Goal: Transaction & Acquisition: Purchase product/service

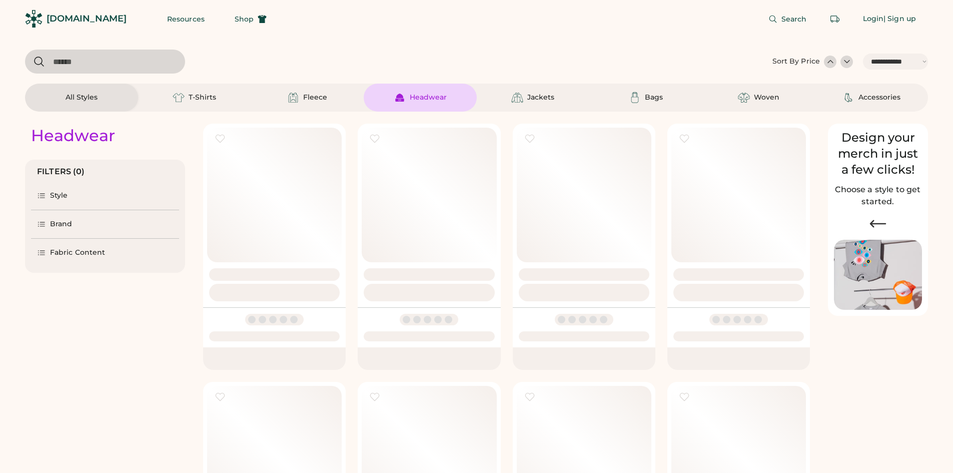
select select "*****"
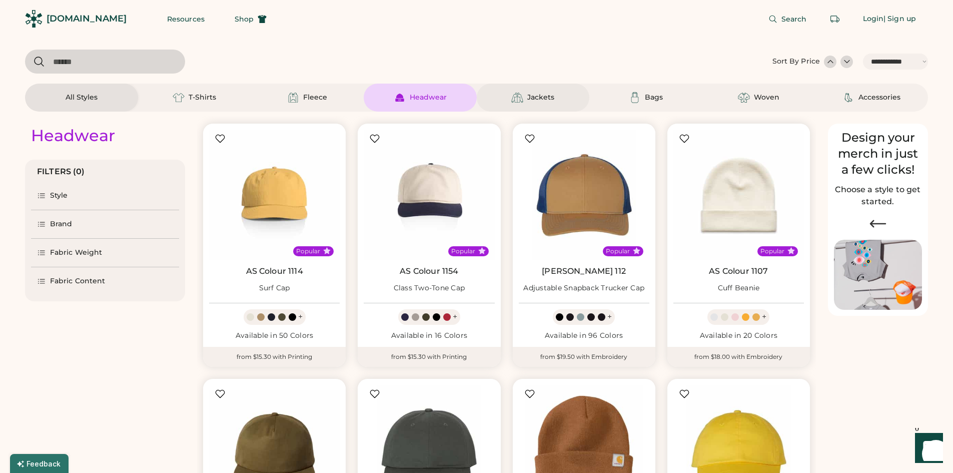
click at [533, 98] on div "Jackets" at bounding box center [540, 98] width 27 height 10
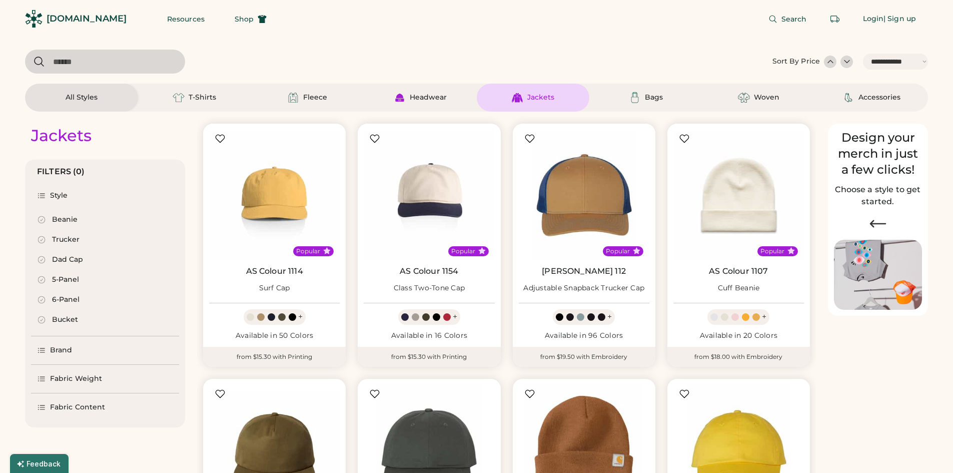
select select "*"
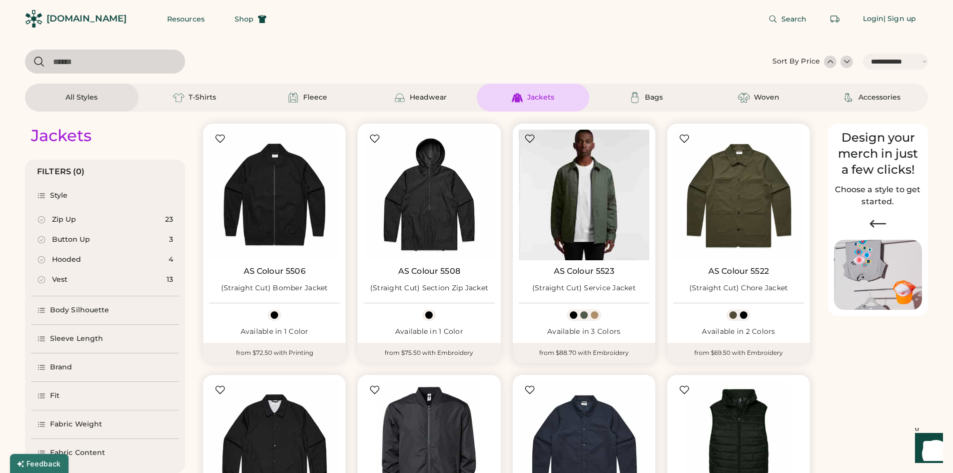
click at [568, 205] on img at bounding box center [584, 195] width 131 height 131
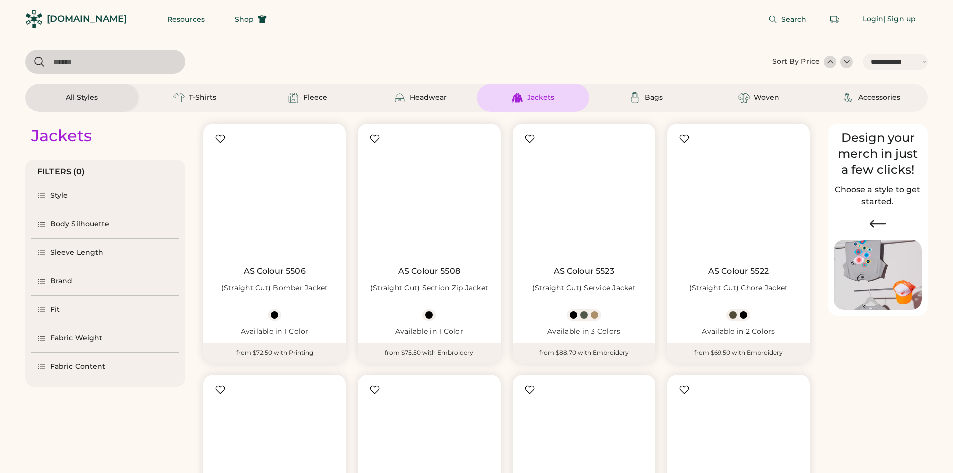
select select "*****"
select select "*"
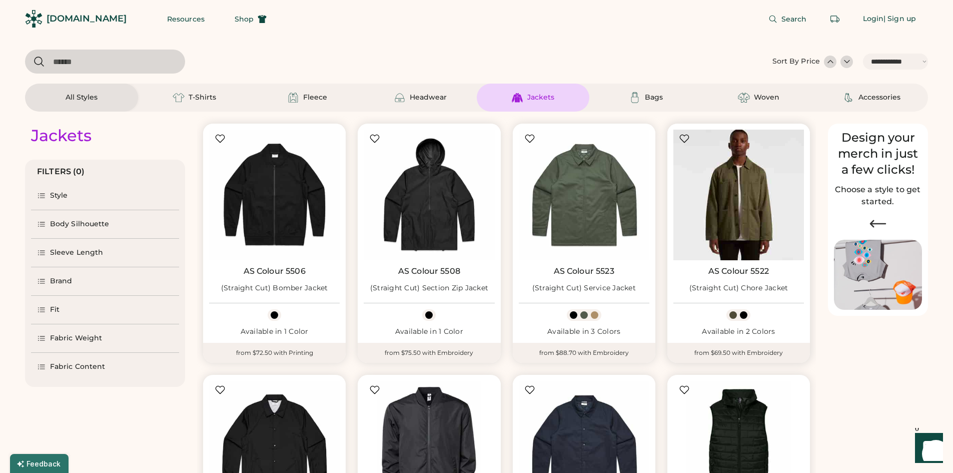
click at [747, 204] on img at bounding box center [738, 195] width 131 height 131
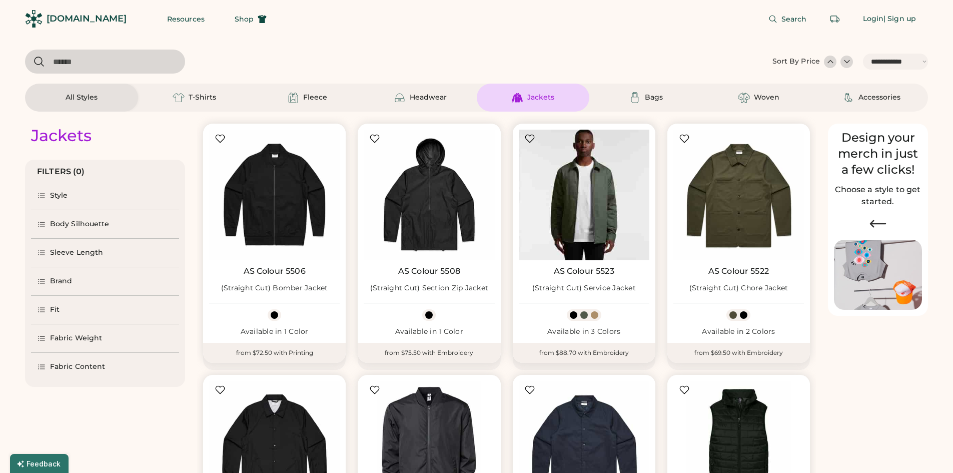
select select "*****"
select select "*"
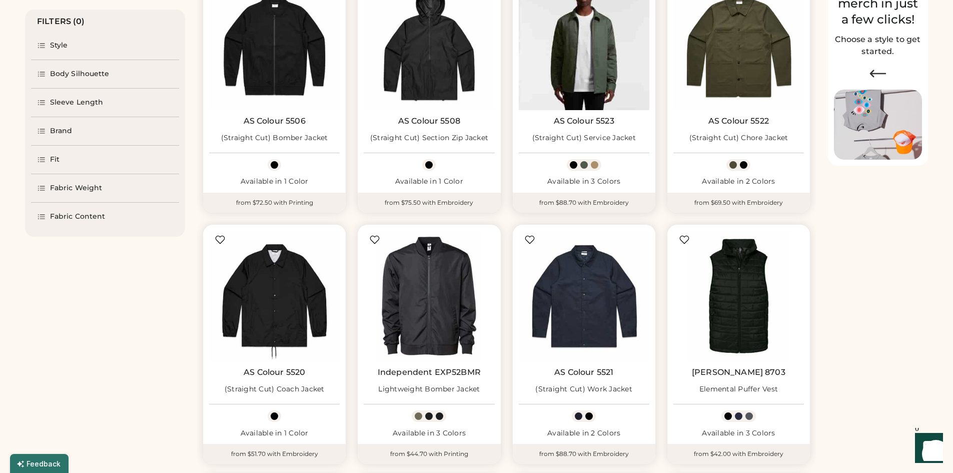
select select "*****"
select select "*"
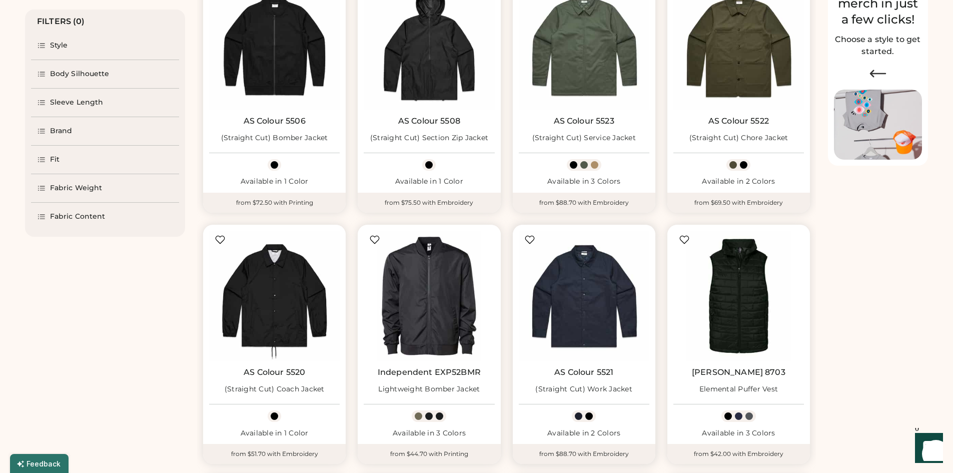
scroll to position [0, 0]
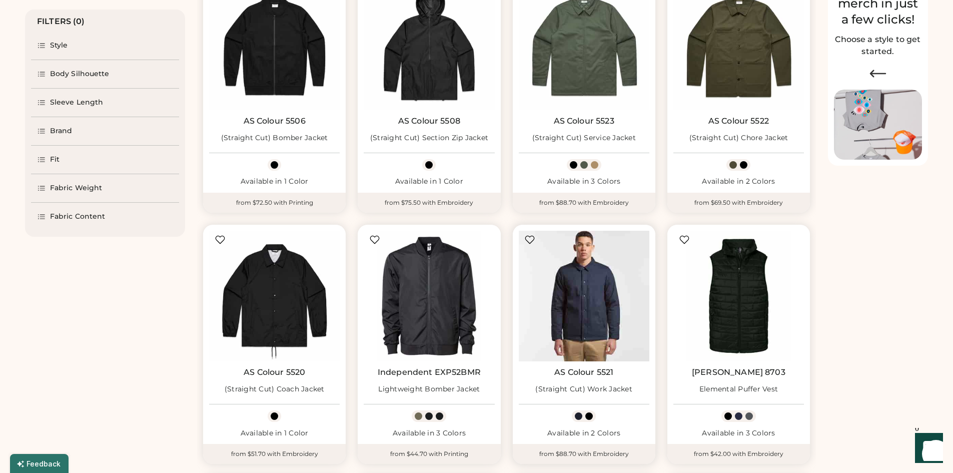
click at [576, 299] on img at bounding box center [584, 296] width 131 height 131
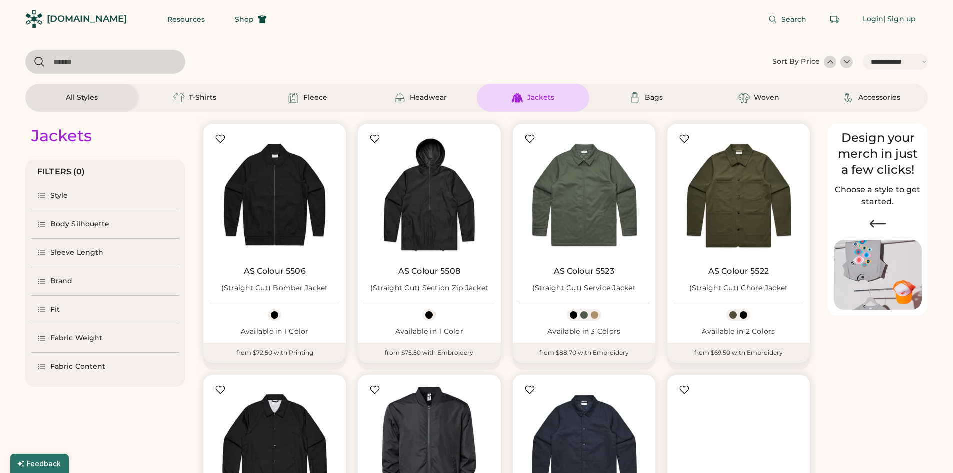
select select "*****"
select select "*"
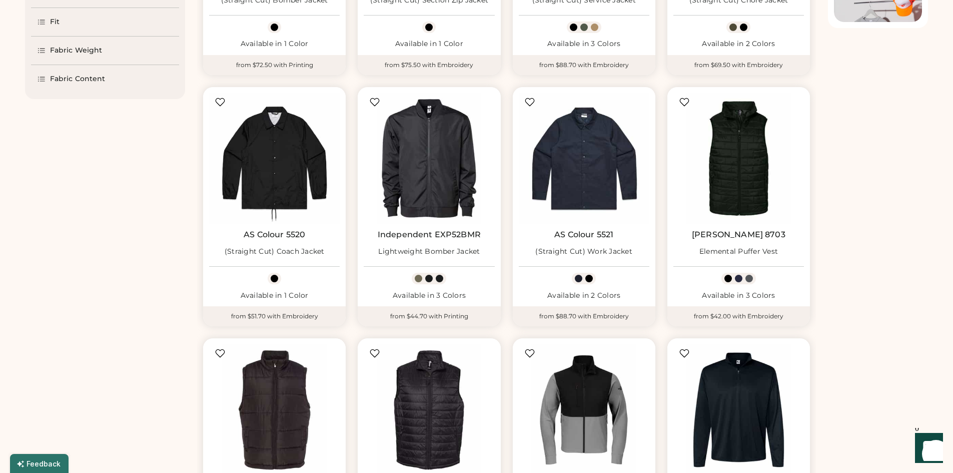
scroll to position [300, 0]
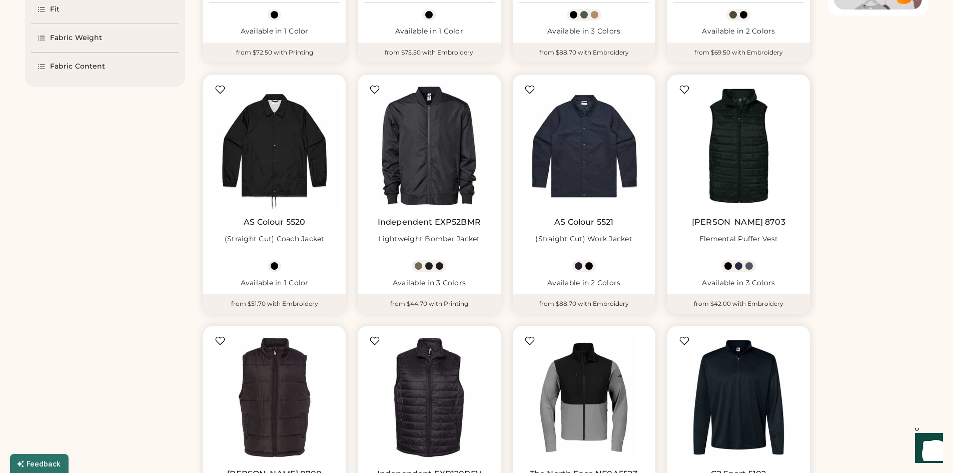
click at [720, 161] on img at bounding box center [738, 146] width 131 height 131
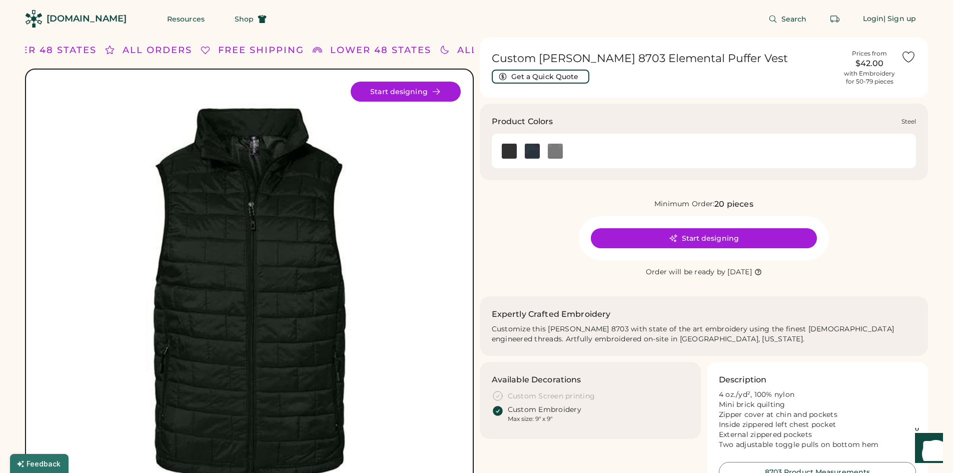
click at [553, 153] on img at bounding box center [555, 151] width 15 height 15
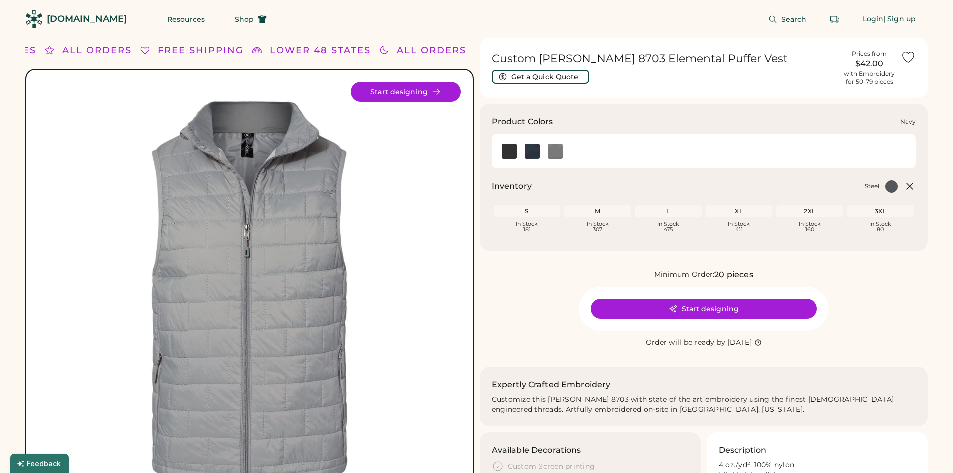
click at [531, 151] on img at bounding box center [532, 151] width 15 height 15
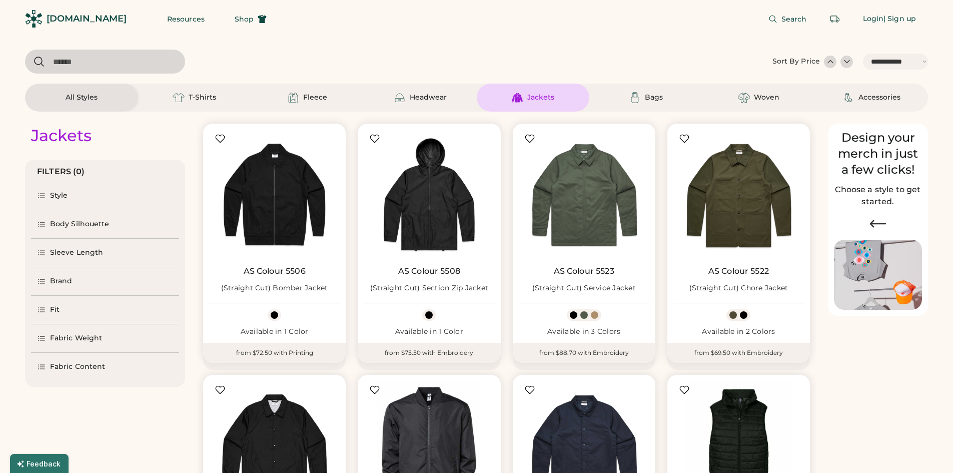
select select "*****"
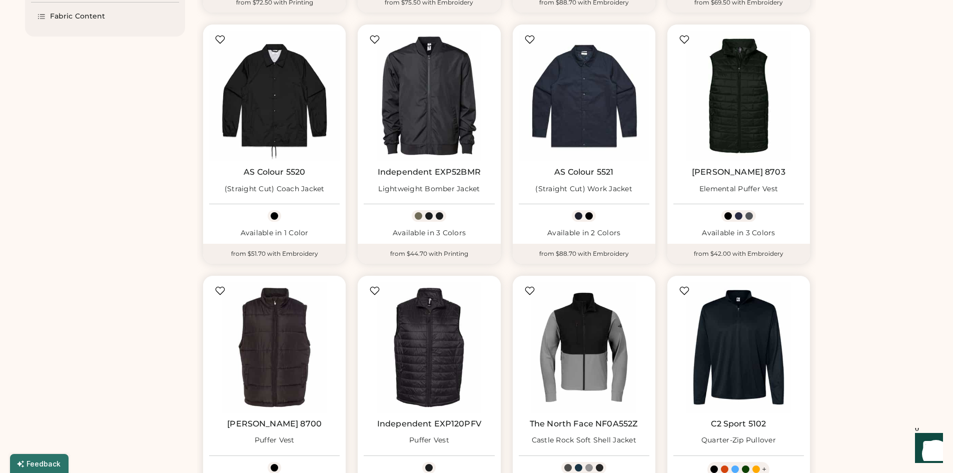
scroll to position [600, 0]
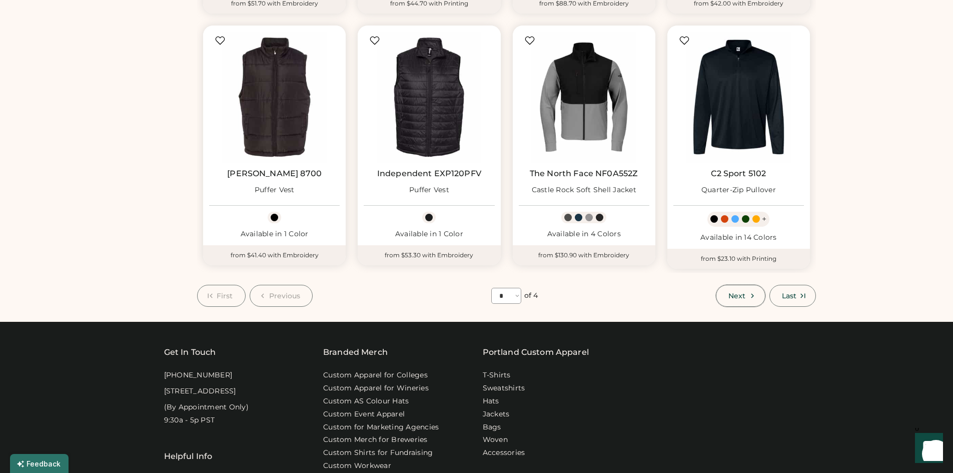
click at [737, 295] on span "Next" at bounding box center [736, 295] width 17 height 7
select select "*"
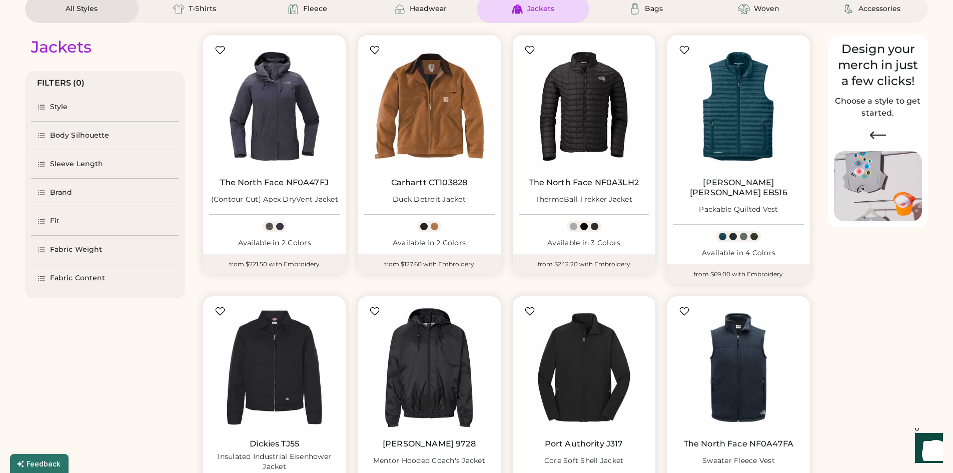
scroll to position [144, 0]
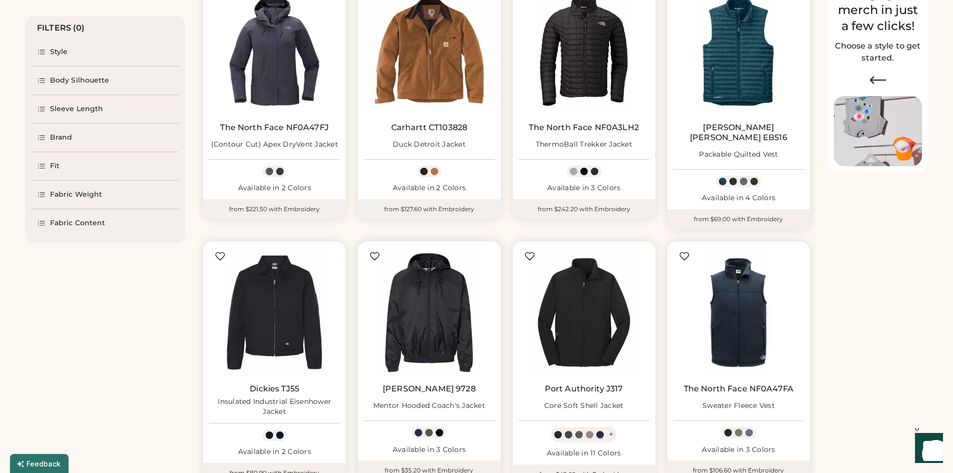
click at [435, 294] on img at bounding box center [429, 312] width 131 height 131
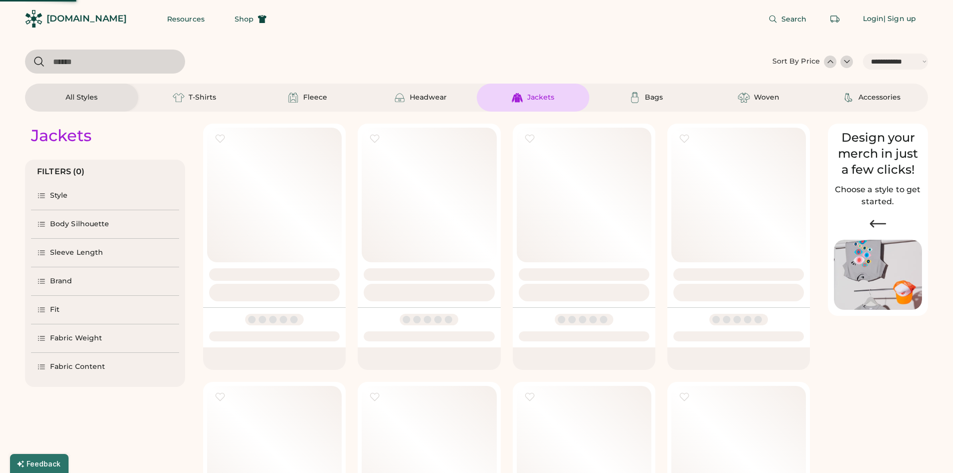
select select "*****"
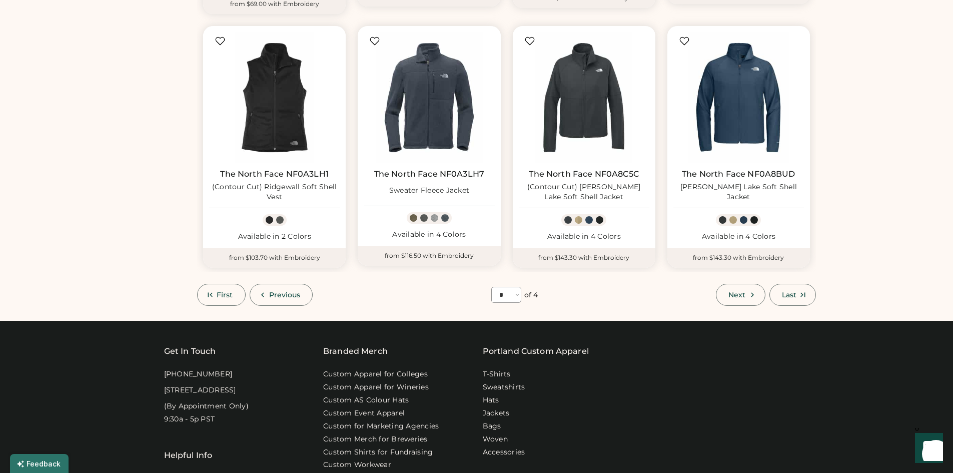
scroll to position [644, 0]
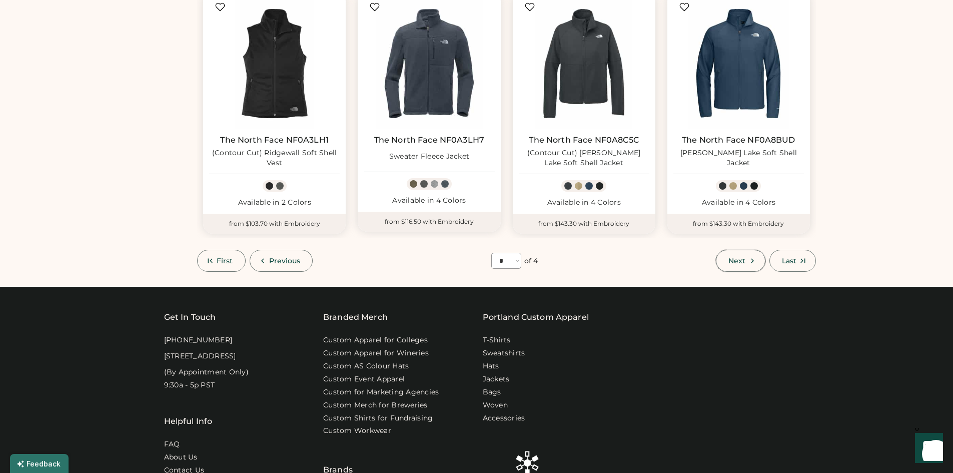
click at [727, 259] on button "Next" at bounding box center [740, 261] width 49 height 22
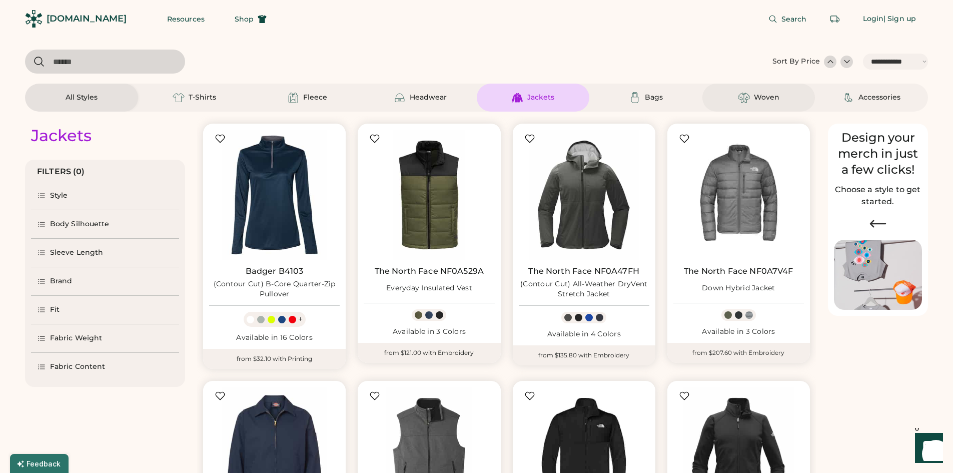
click at [763, 100] on div "Woven" at bounding box center [767, 98] width 26 height 10
select select "*"
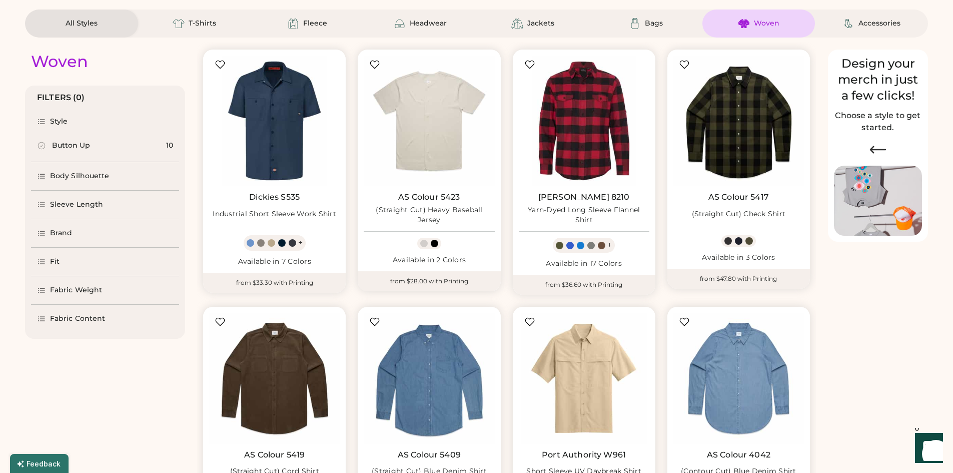
scroll to position [50, 0]
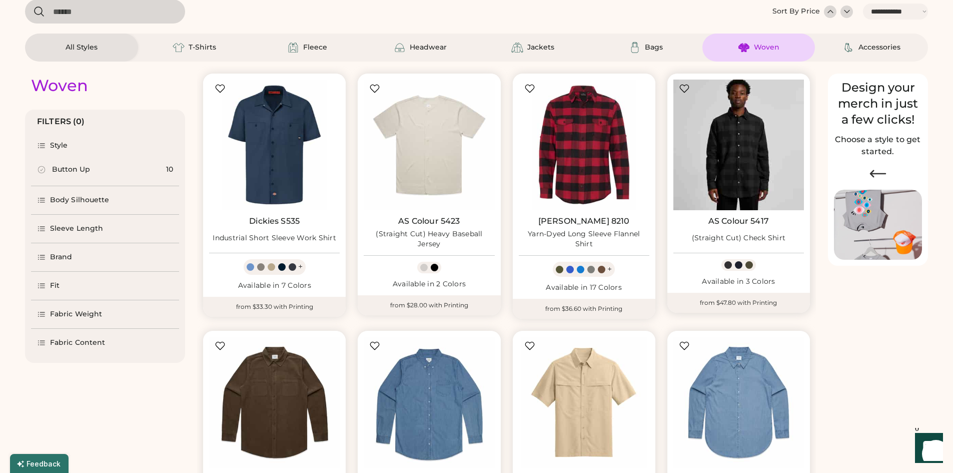
click at [744, 148] on img at bounding box center [738, 145] width 131 height 131
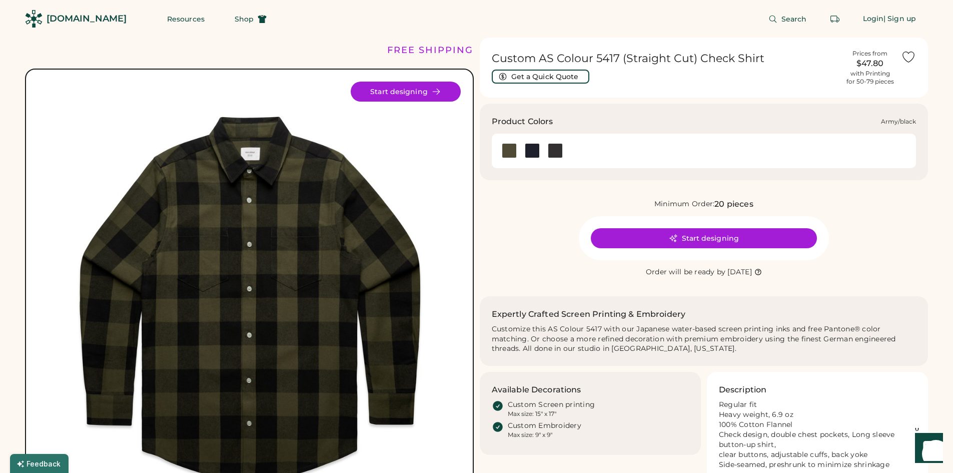
click at [504, 153] on div at bounding box center [509, 150] width 15 height 15
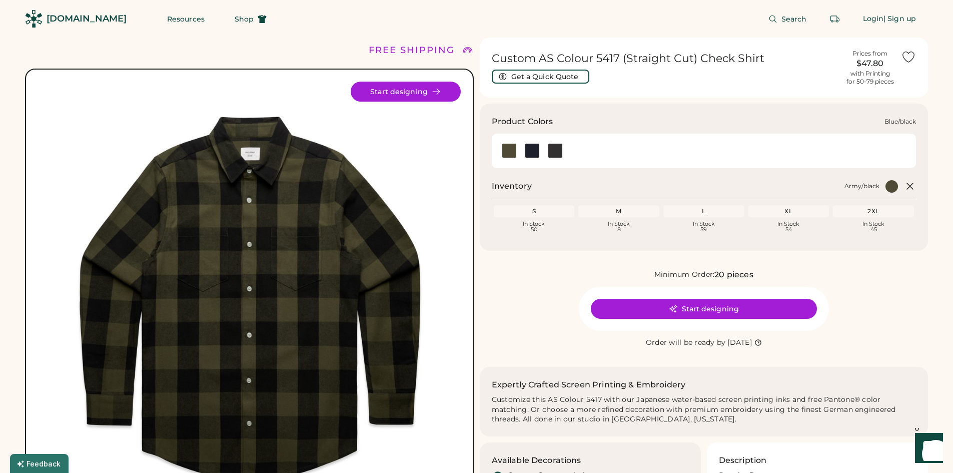
click at [532, 152] on div at bounding box center [532, 150] width 15 height 15
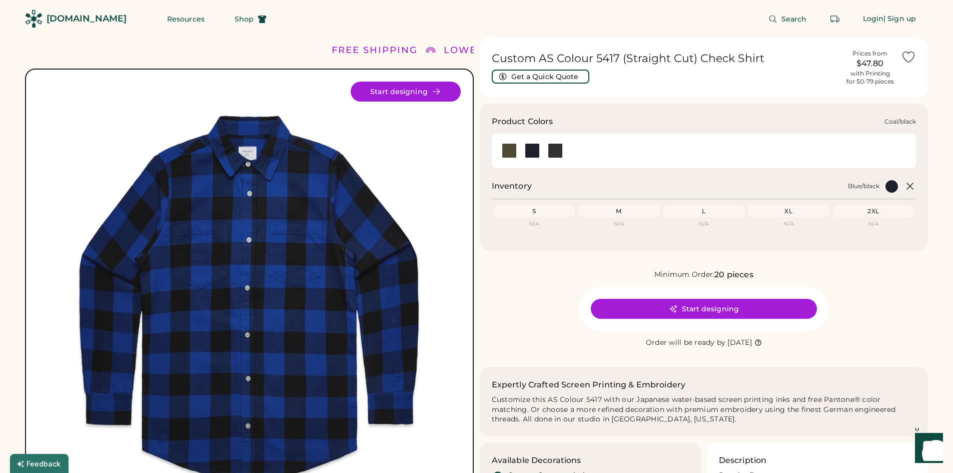
click at [557, 152] on div at bounding box center [555, 150] width 15 height 15
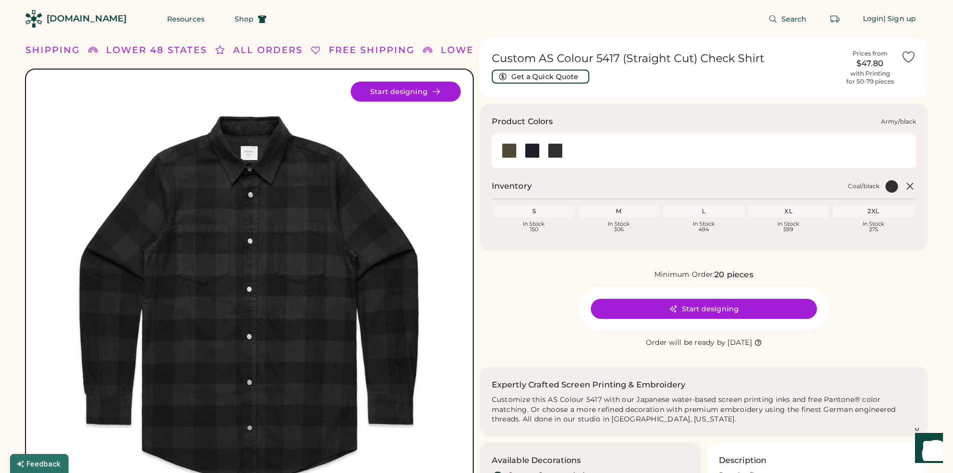
click at [510, 149] on div at bounding box center [509, 150] width 15 height 15
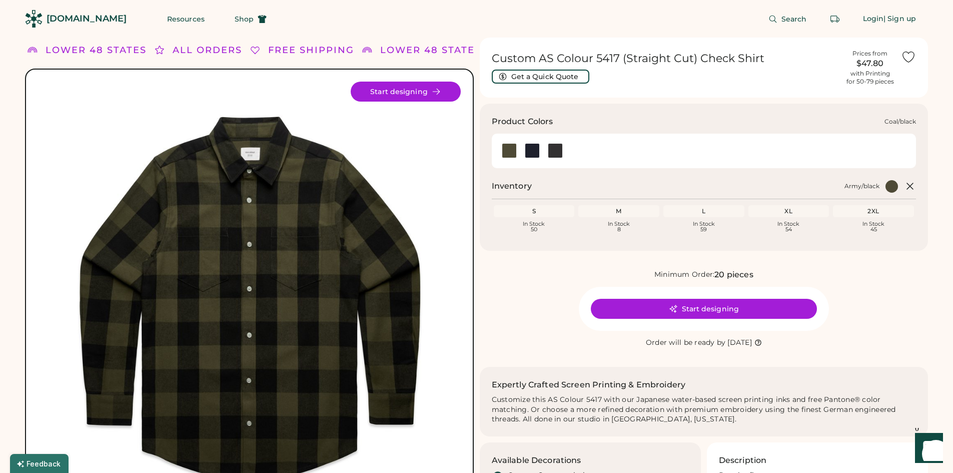
click at [556, 151] on div at bounding box center [555, 150] width 15 height 15
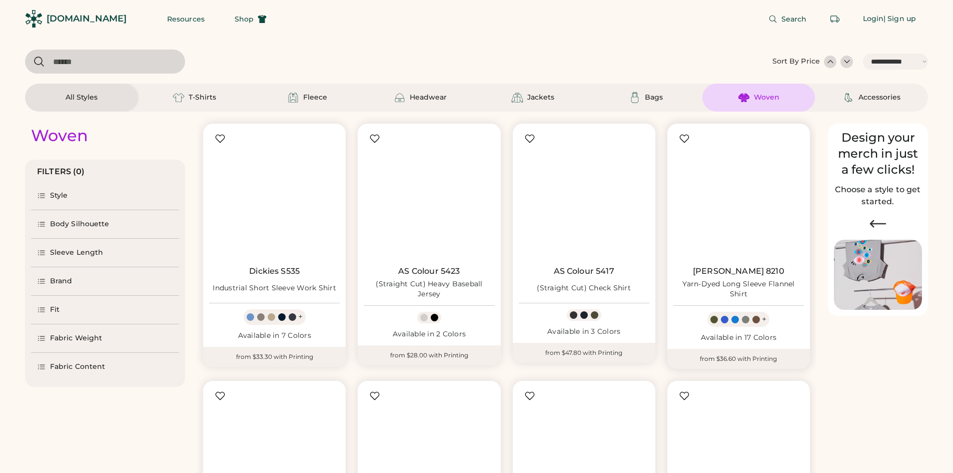
select select "*****"
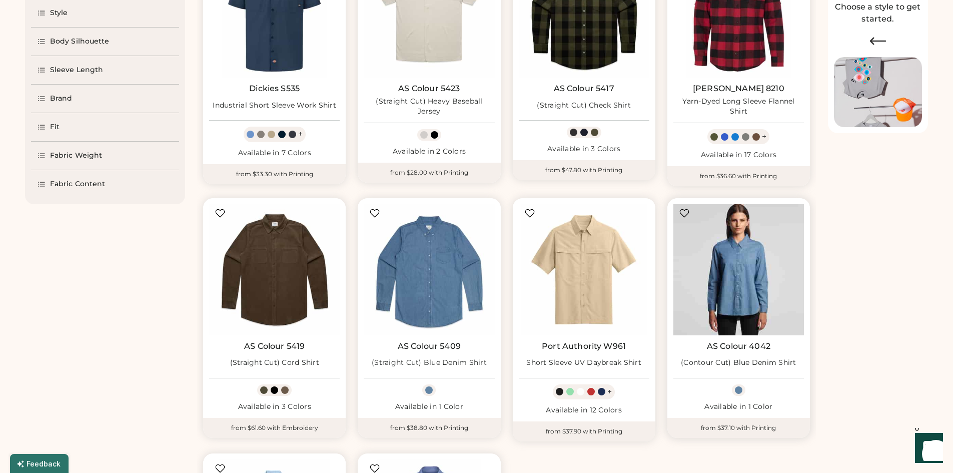
scroll to position [200, 0]
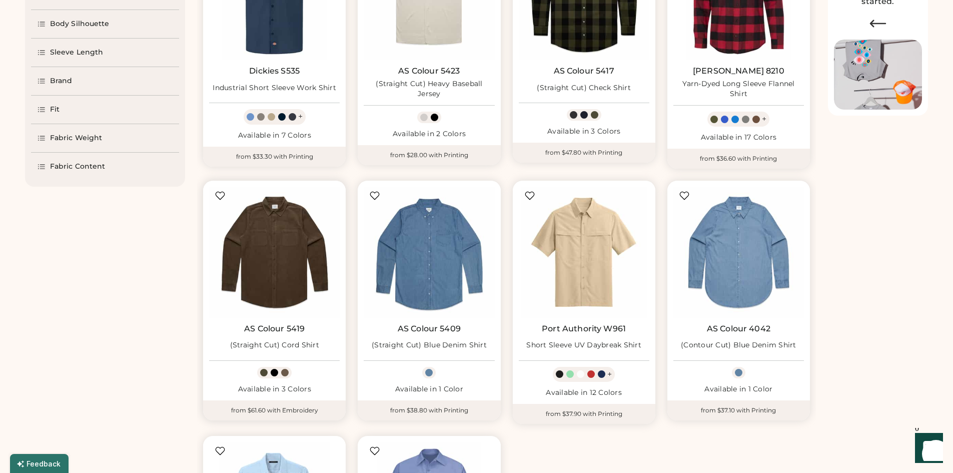
click at [281, 269] on img at bounding box center [274, 252] width 131 height 131
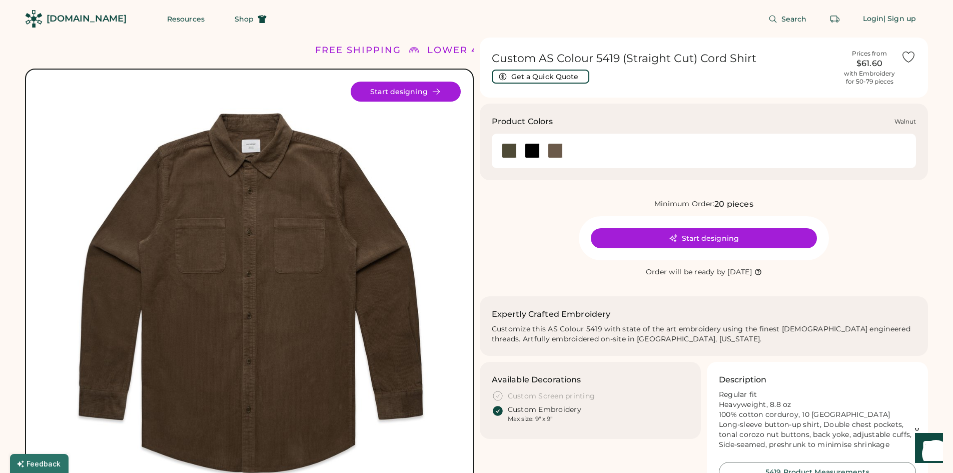
click at [550, 149] on div at bounding box center [555, 150] width 15 height 15
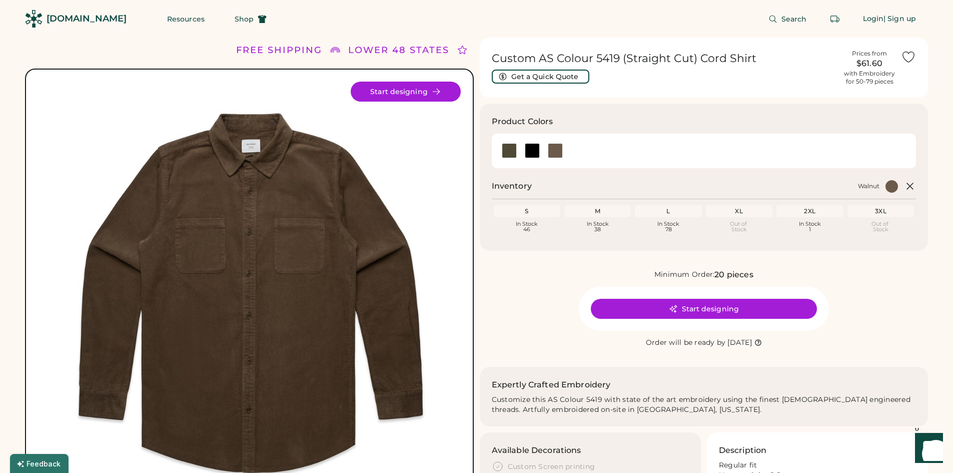
scroll to position [100, 0]
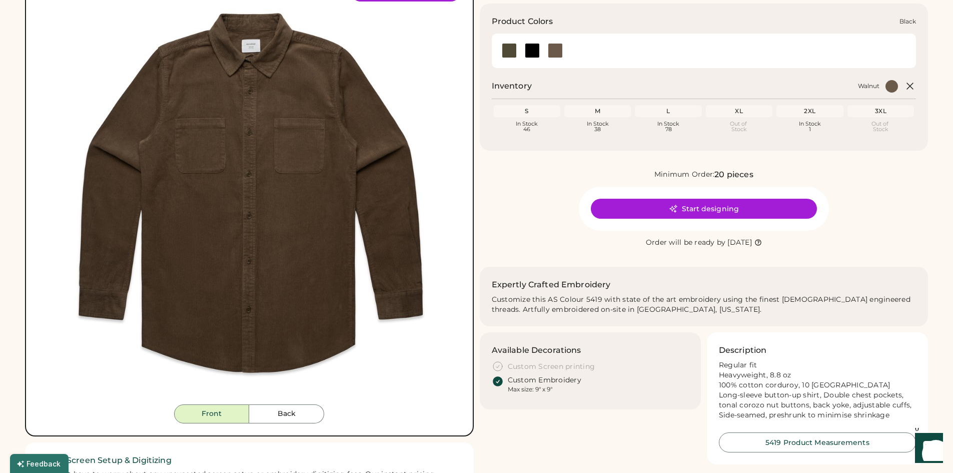
click at [531, 53] on div at bounding box center [532, 50] width 15 height 15
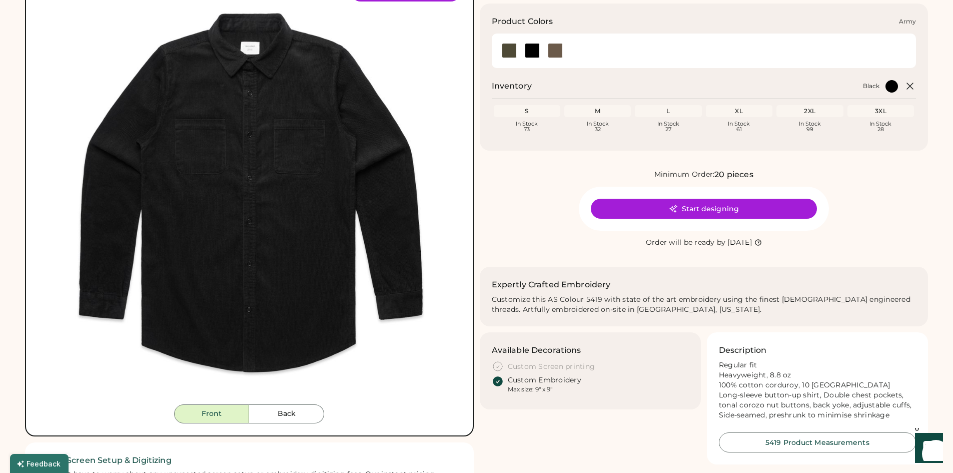
click at [509, 46] on div at bounding box center [509, 50] width 15 height 15
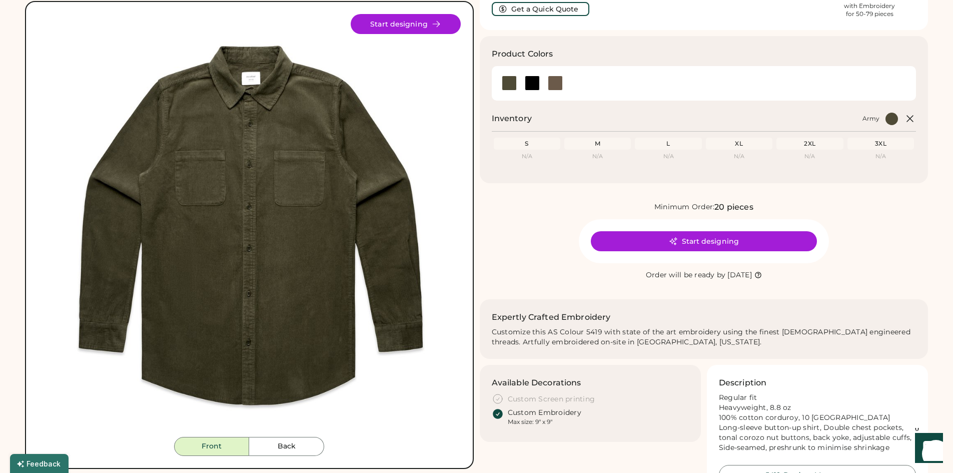
scroll to position [50, 0]
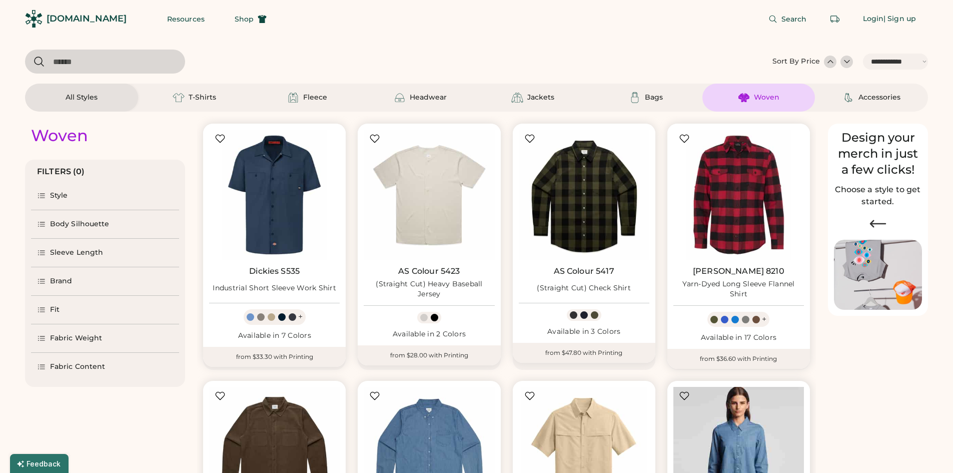
select select "*****"
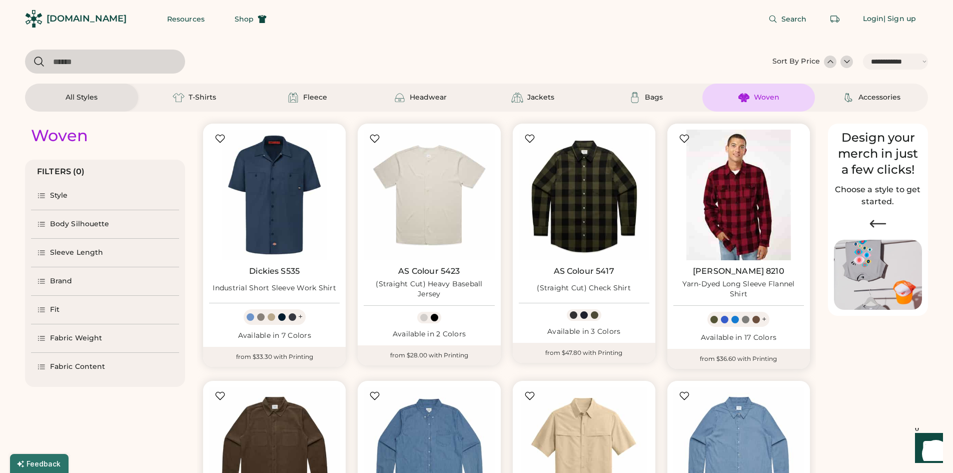
click at [729, 177] on img at bounding box center [738, 195] width 131 height 131
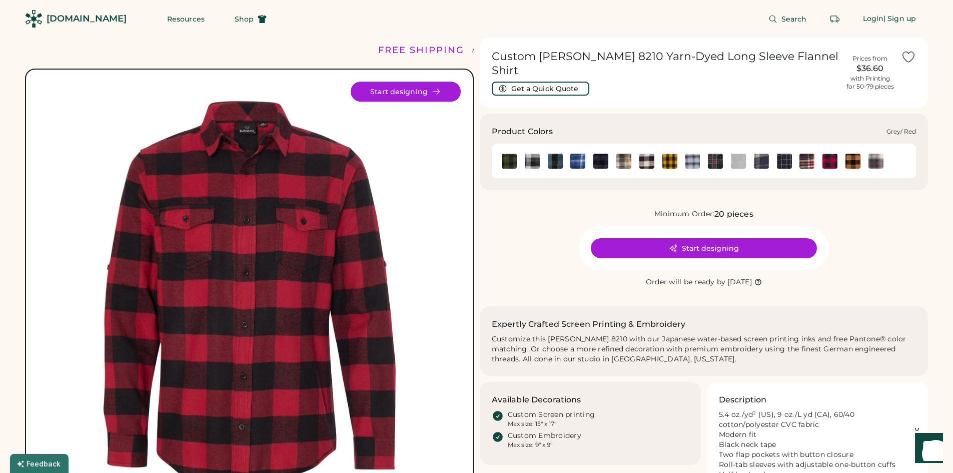
click at [714, 154] on img at bounding box center [715, 161] width 15 height 15
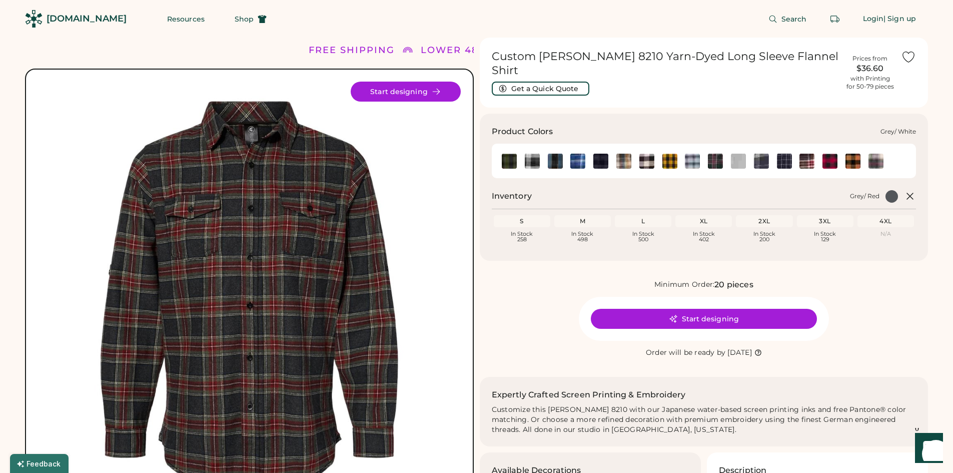
click at [734, 154] on img at bounding box center [738, 161] width 15 height 15
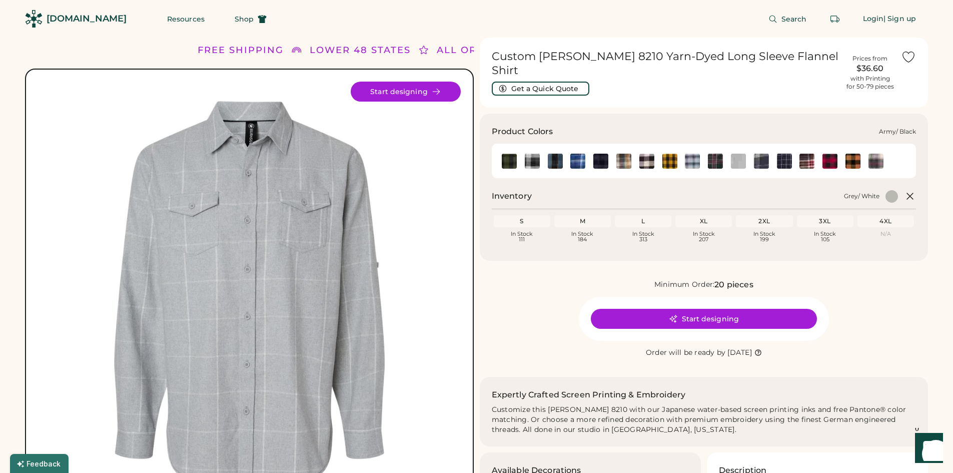
click at [506, 154] on img at bounding box center [509, 161] width 15 height 15
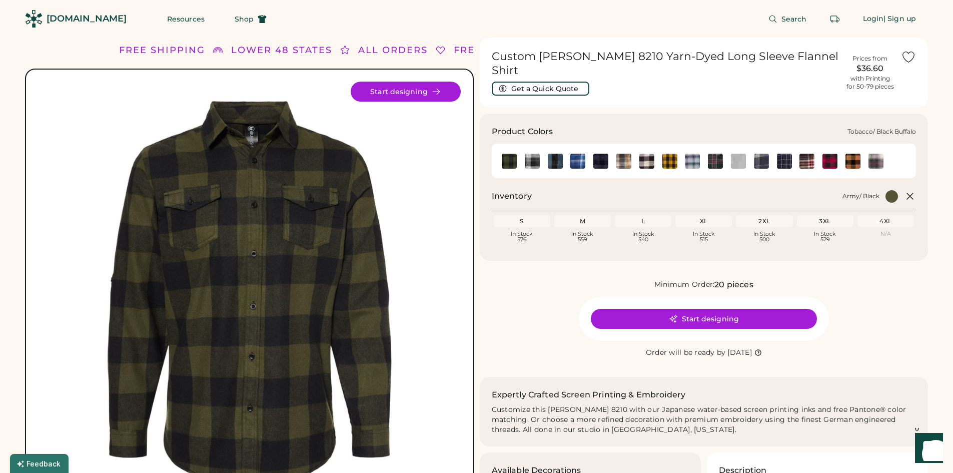
click at [851, 154] on img at bounding box center [852, 161] width 15 height 15
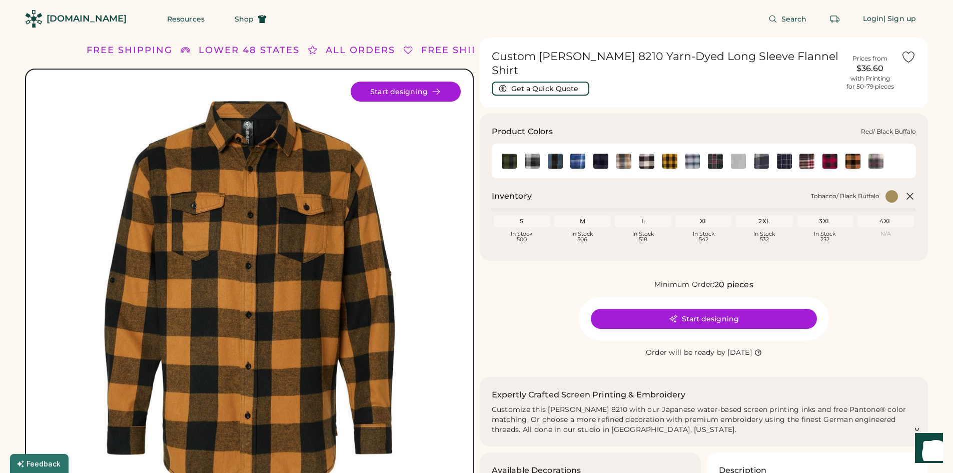
click at [826, 154] on img at bounding box center [829, 161] width 15 height 15
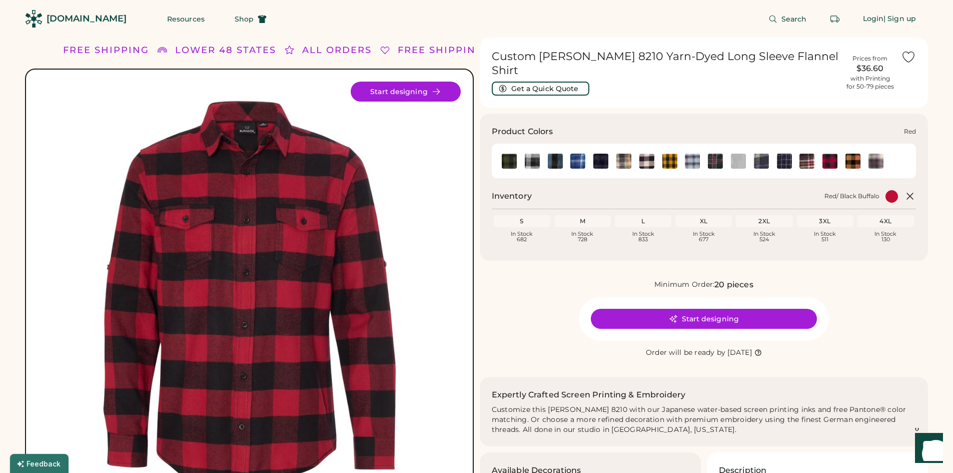
click at [806, 154] on img at bounding box center [806, 161] width 15 height 15
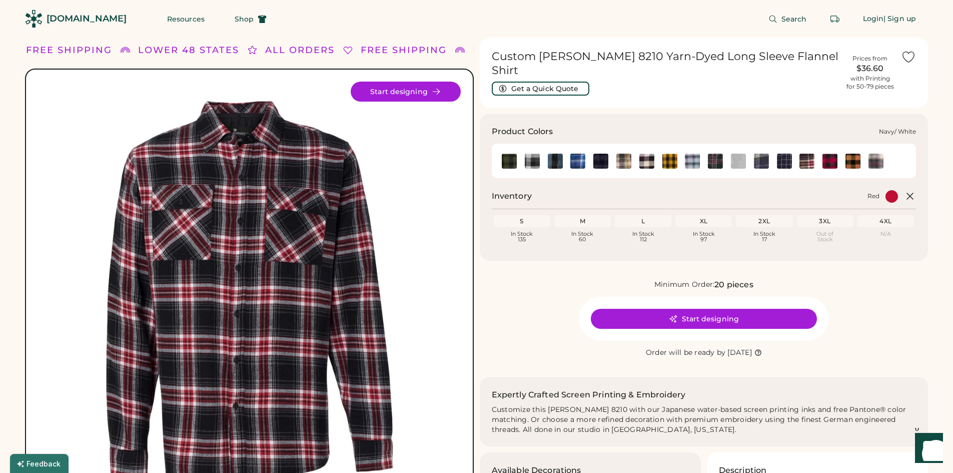
click at [786, 154] on img at bounding box center [784, 161] width 15 height 15
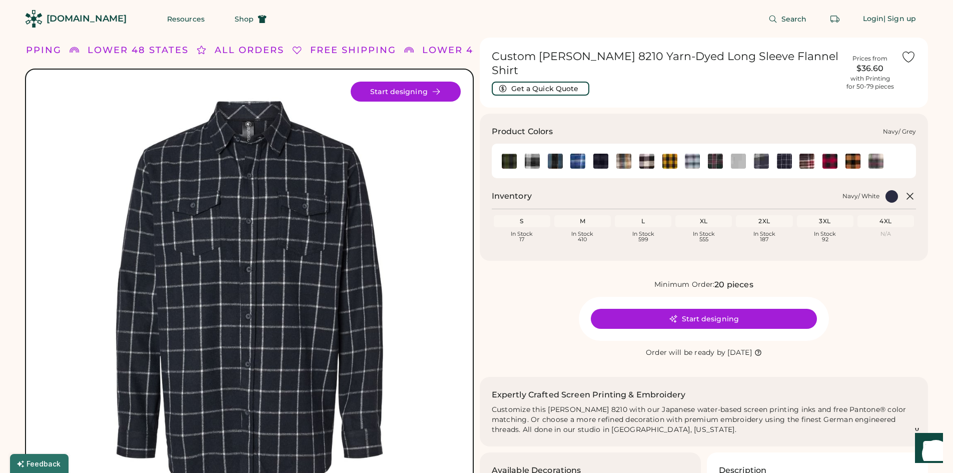
click at [757, 154] on img at bounding box center [761, 161] width 15 height 15
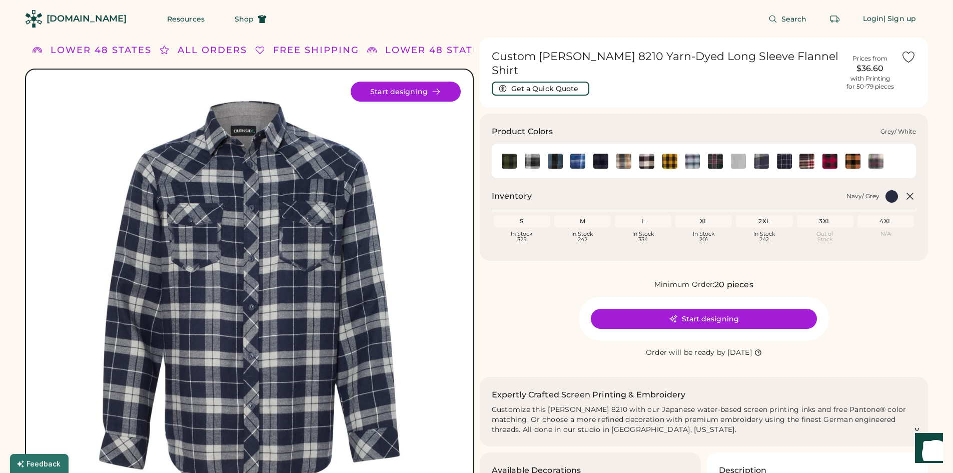
click at [742, 154] on img at bounding box center [738, 161] width 15 height 15
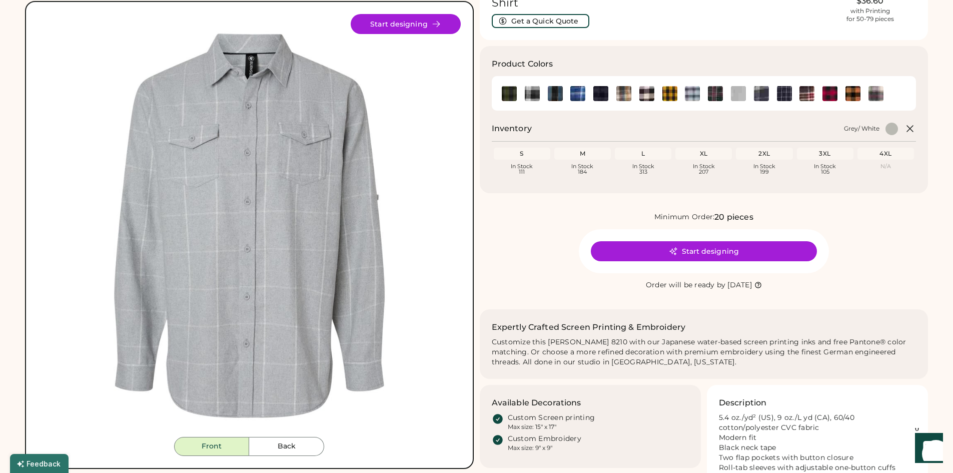
scroll to position [50, 0]
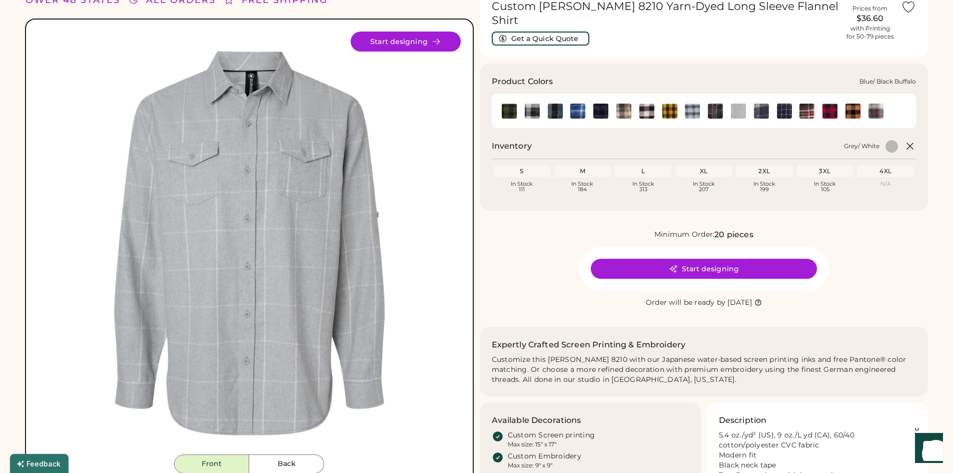
click at [557, 104] on img at bounding box center [555, 111] width 15 height 15
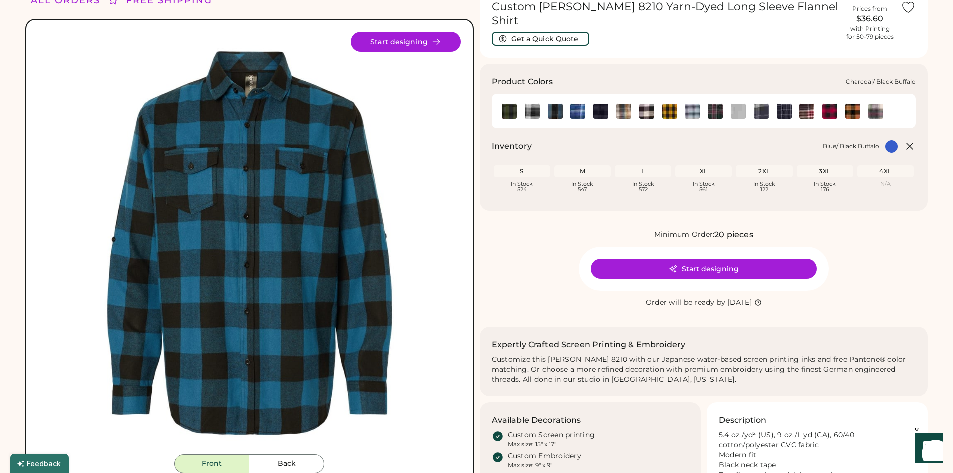
click at [606, 104] on img at bounding box center [600, 111] width 15 height 15
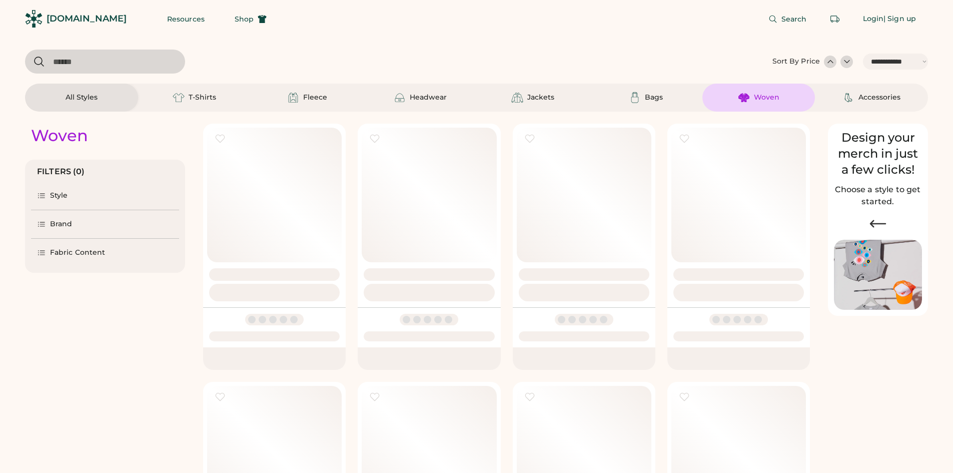
select select "*****"
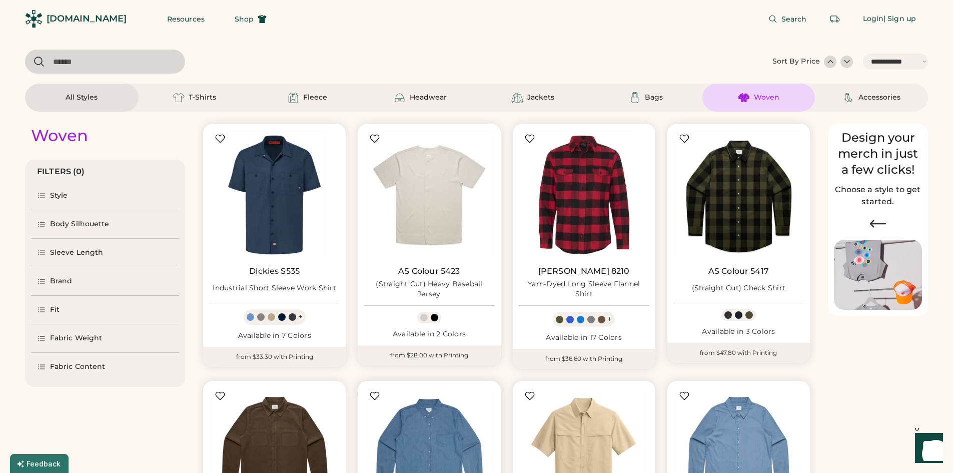
scroll to position [250, 0]
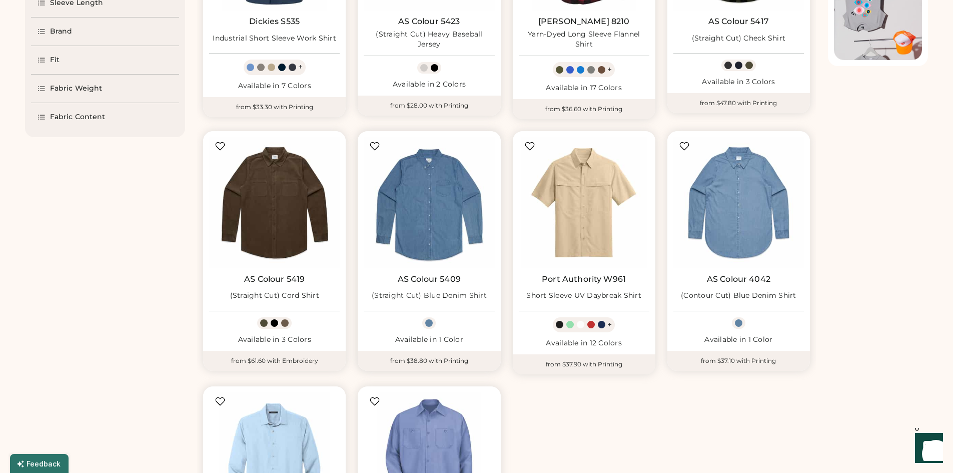
select select "*****"
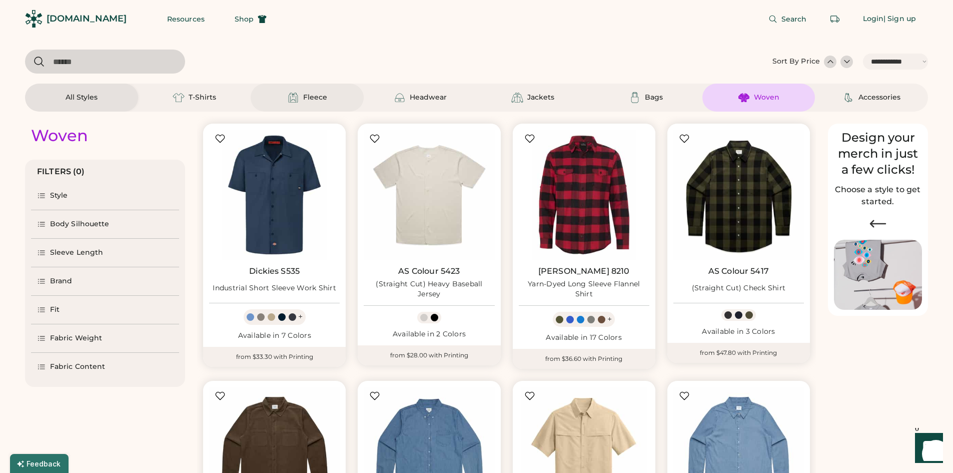
click at [309, 96] on div "Fleece" at bounding box center [315, 98] width 24 height 10
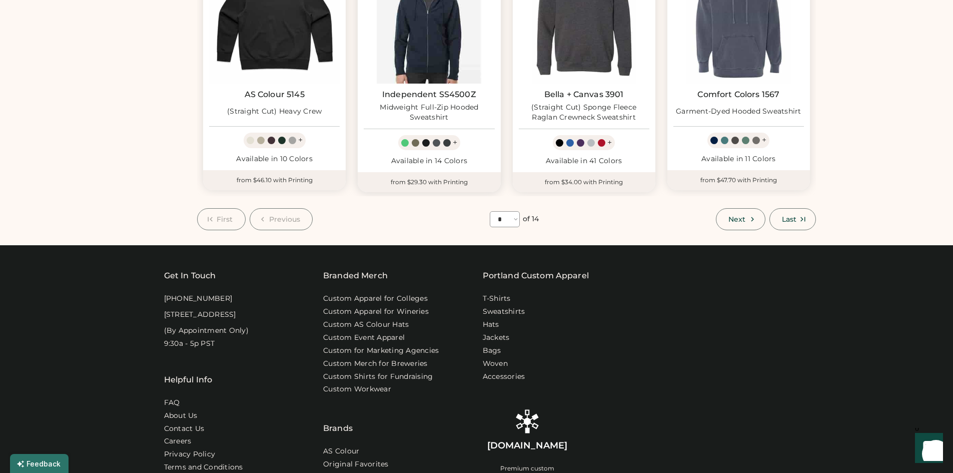
scroll to position [700, 0]
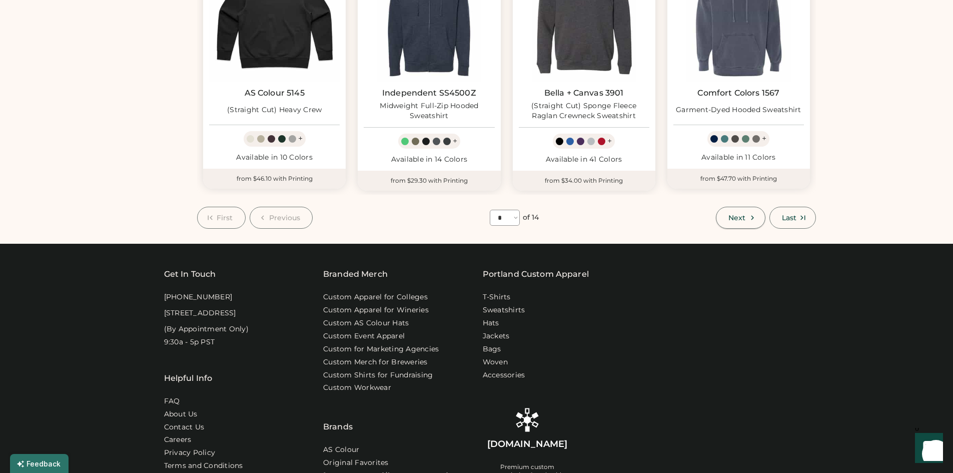
click at [722, 212] on button "Next" at bounding box center [740, 218] width 49 height 22
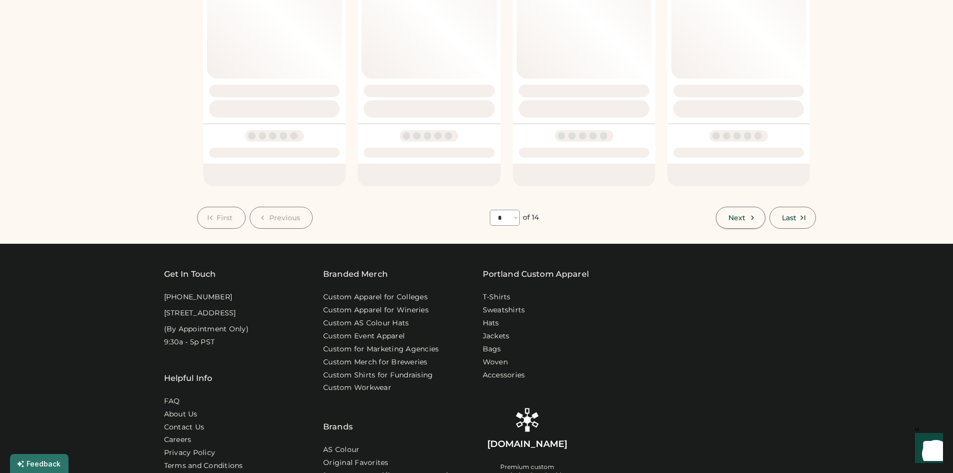
select select "*"
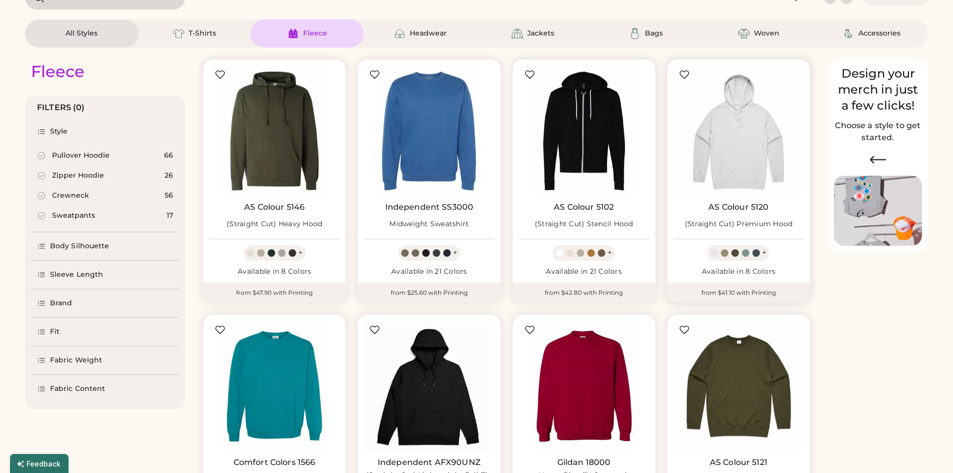
scroll to position [44, 0]
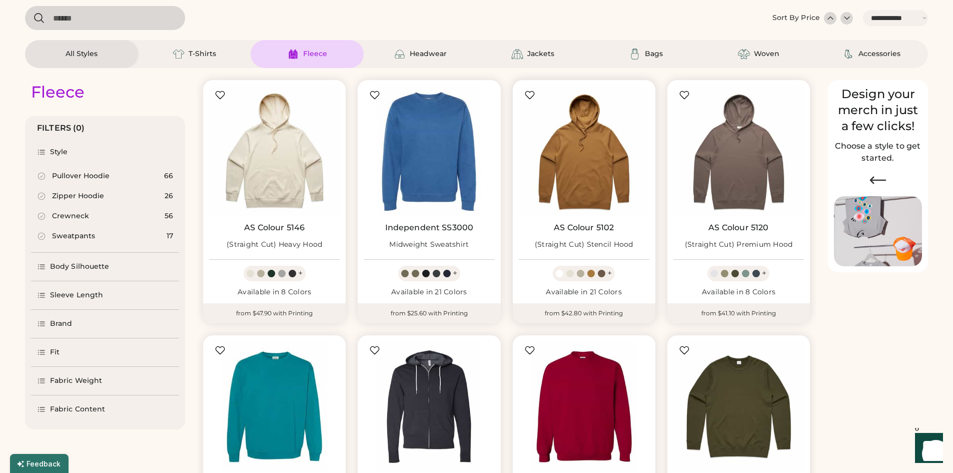
click at [584, 147] on img at bounding box center [584, 151] width 131 height 131
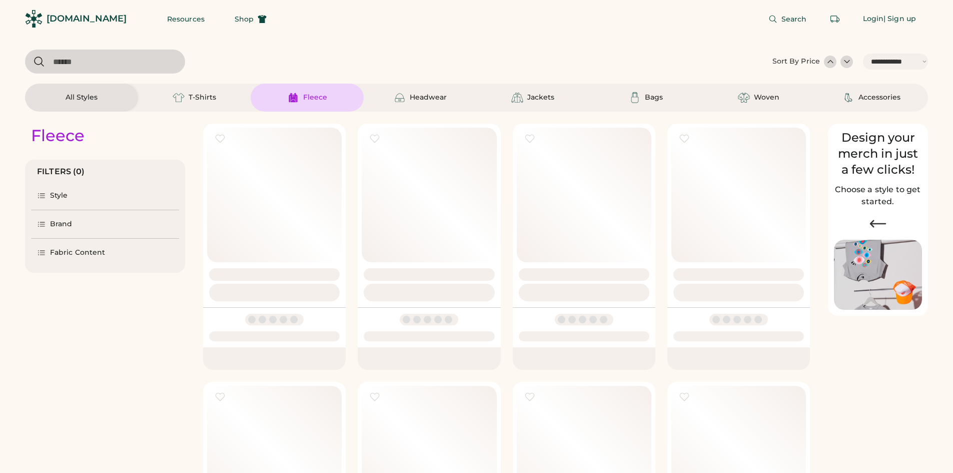
select select "*****"
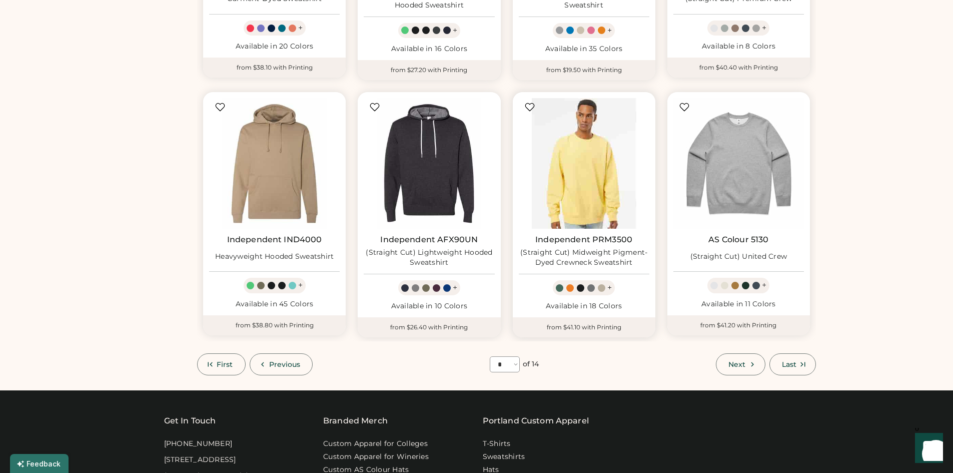
scroll to position [744, 0]
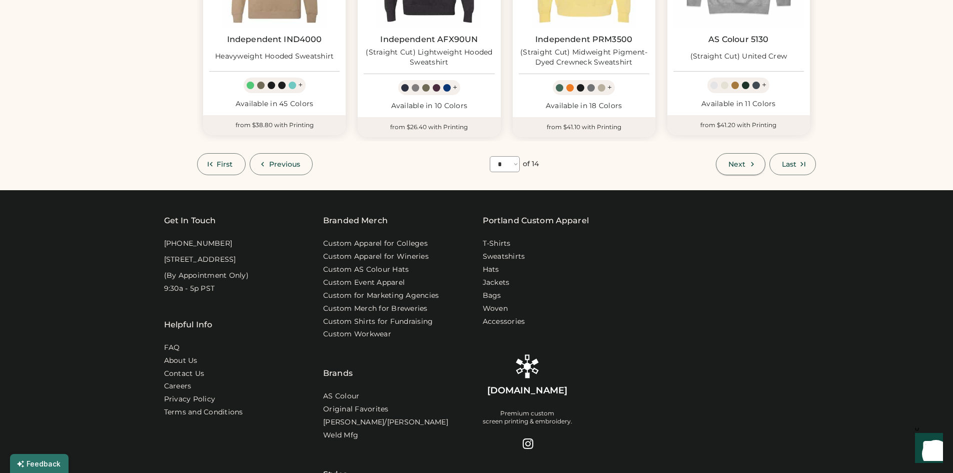
click at [748, 155] on button "Next" at bounding box center [740, 164] width 49 height 22
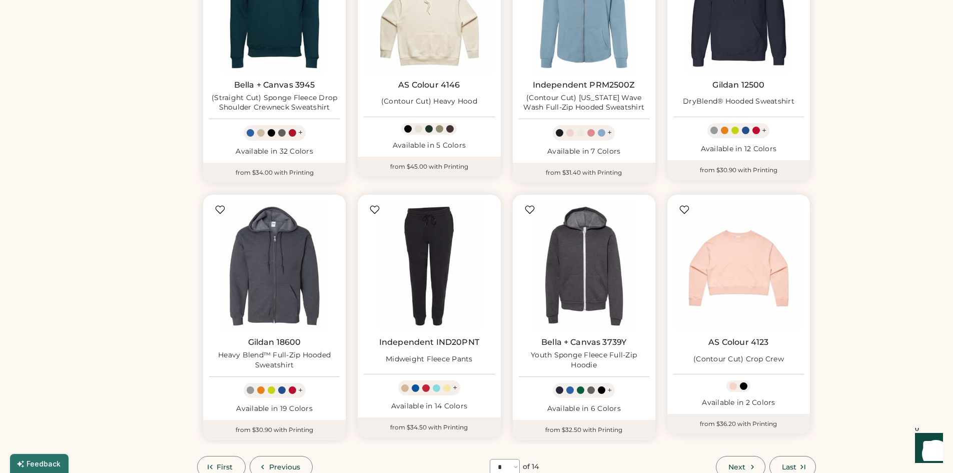
scroll to position [544, 0]
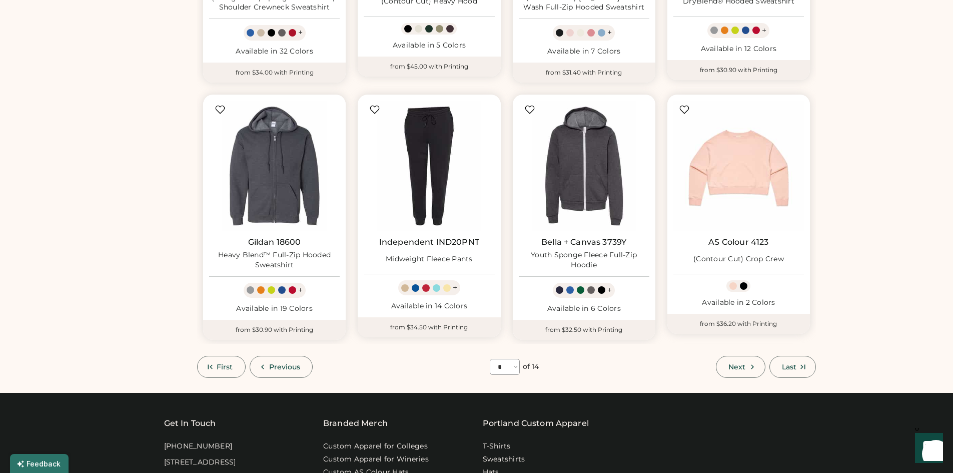
click at [748, 370] on icon at bounding box center [752, 366] width 9 height 9
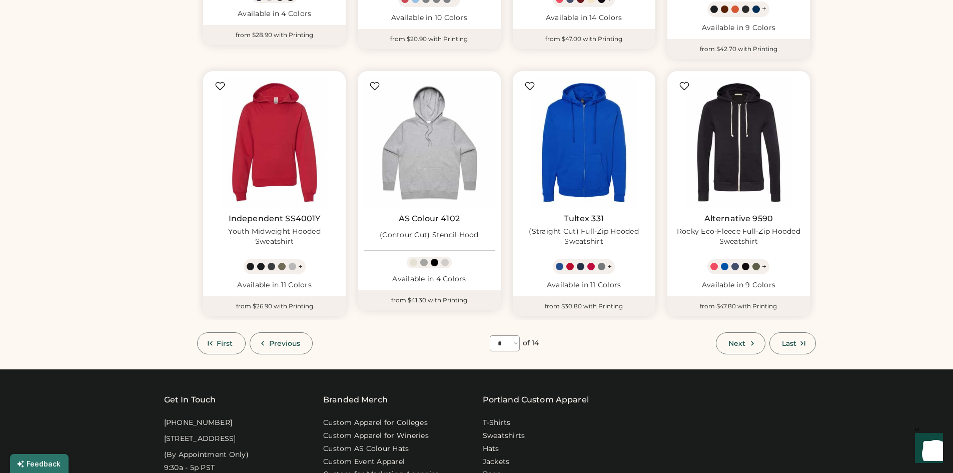
scroll to position [594, 0]
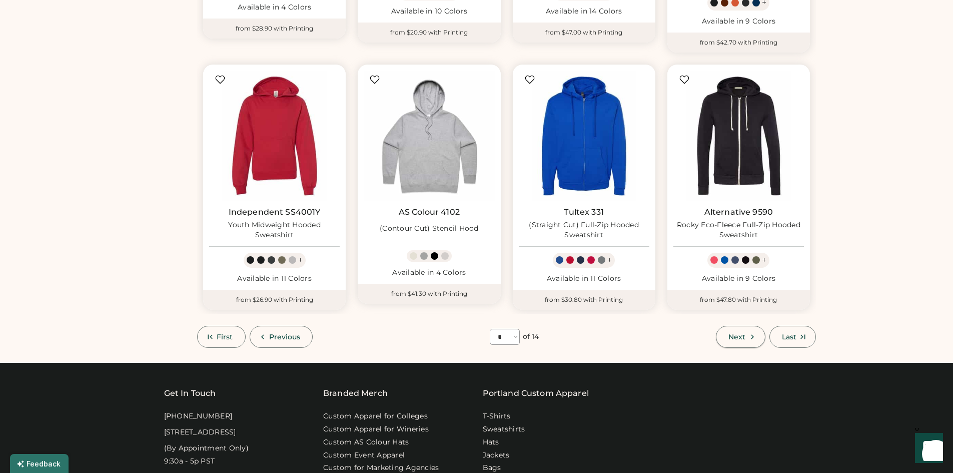
click at [752, 332] on icon at bounding box center [752, 336] width 9 height 9
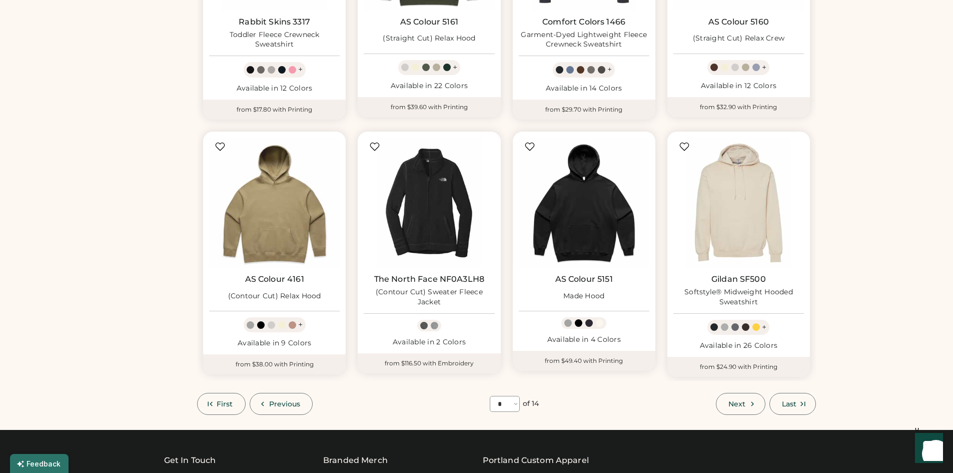
scroll to position [544, 0]
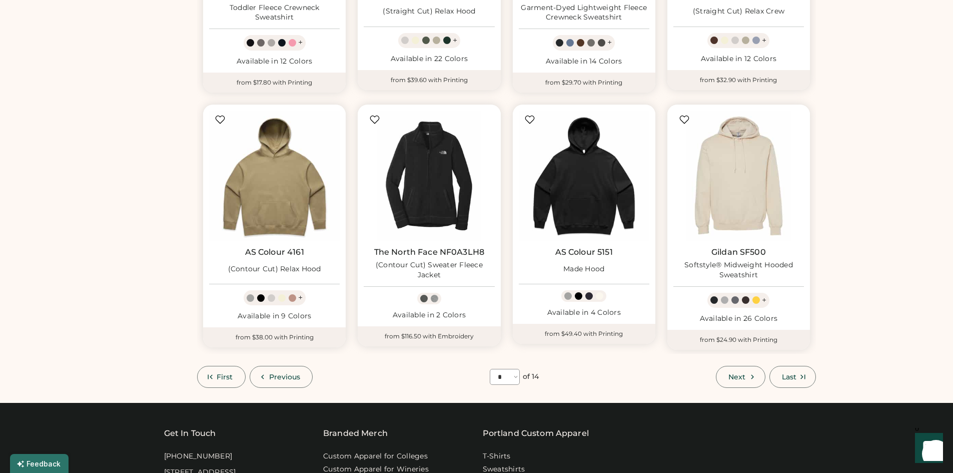
click at [737, 373] on span "Next" at bounding box center [736, 376] width 17 height 7
select select "*"
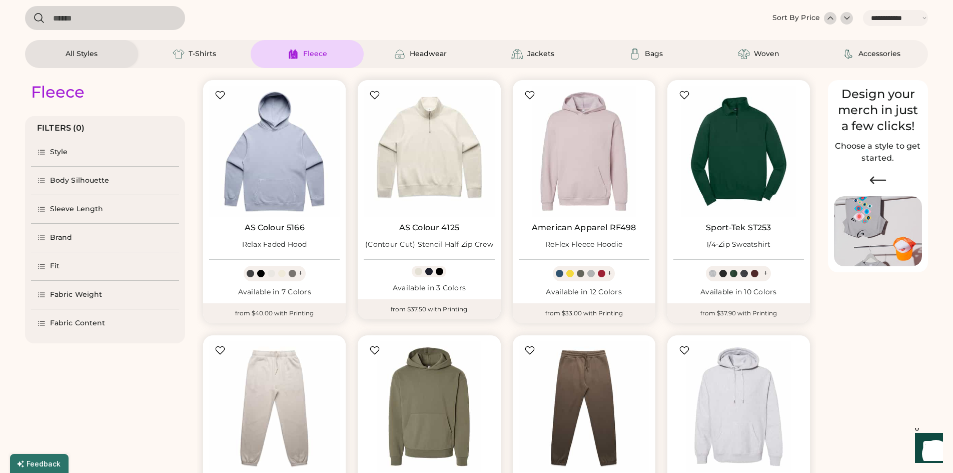
click at [422, 141] on img at bounding box center [429, 151] width 131 height 131
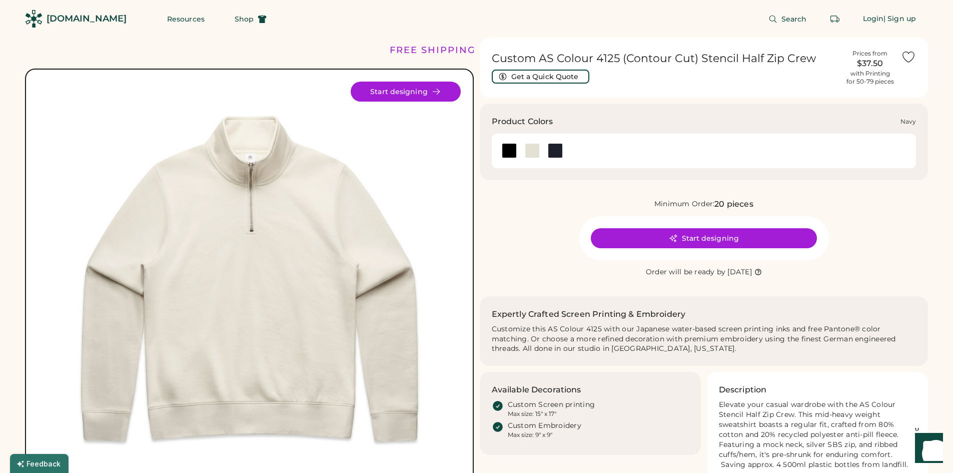
click at [556, 150] on div at bounding box center [555, 150] width 15 height 15
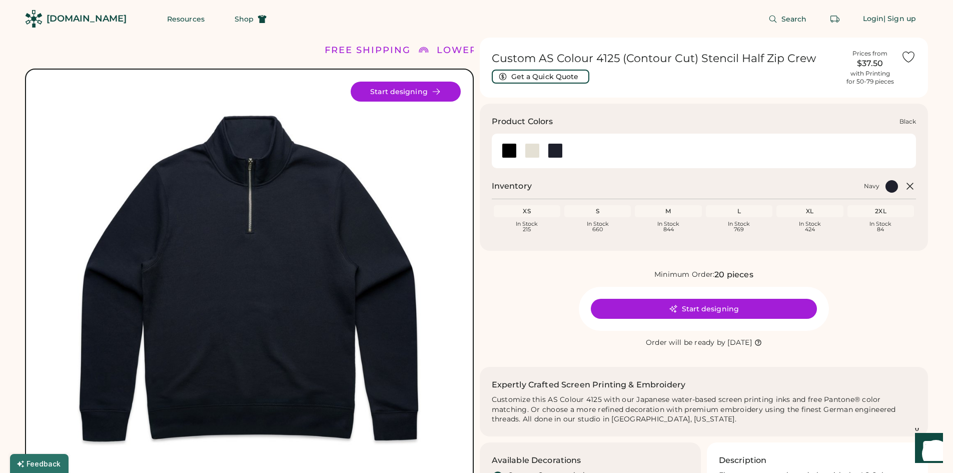
click at [505, 150] on div at bounding box center [509, 150] width 15 height 15
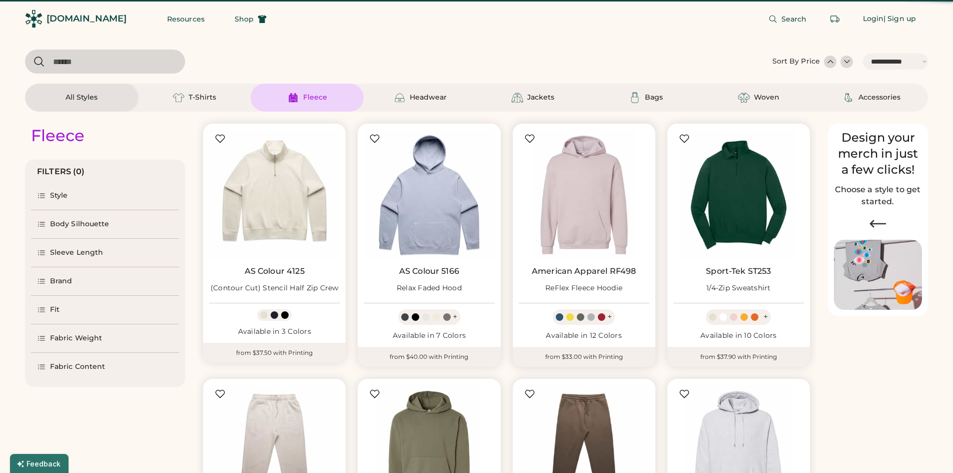
select select "*****"
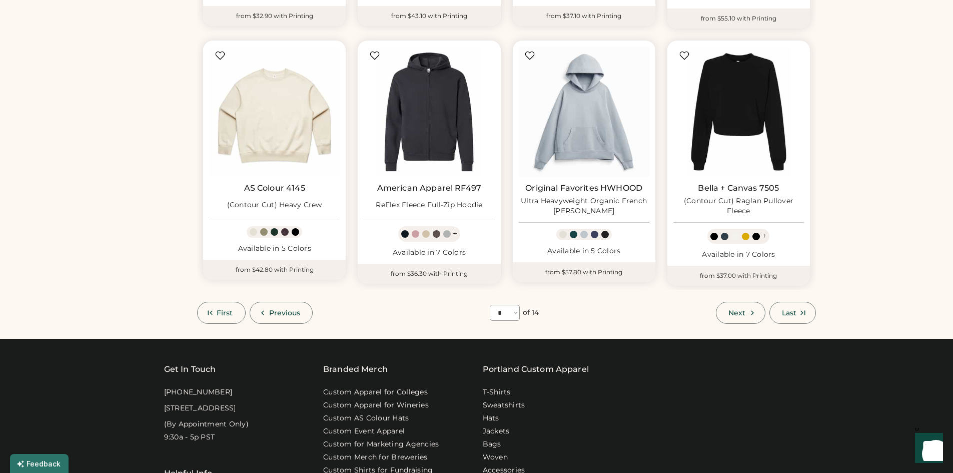
scroll to position [694, 0]
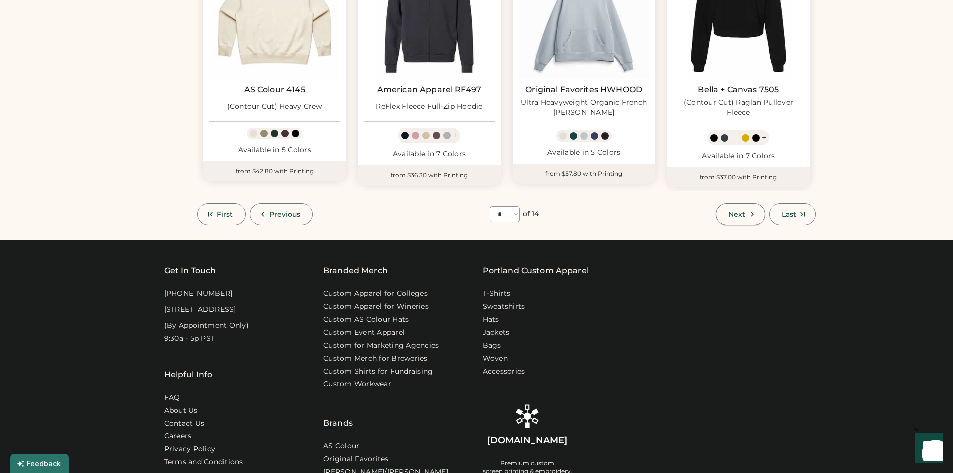
click at [726, 212] on button "Next" at bounding box center [740, 214] width 49 height 22
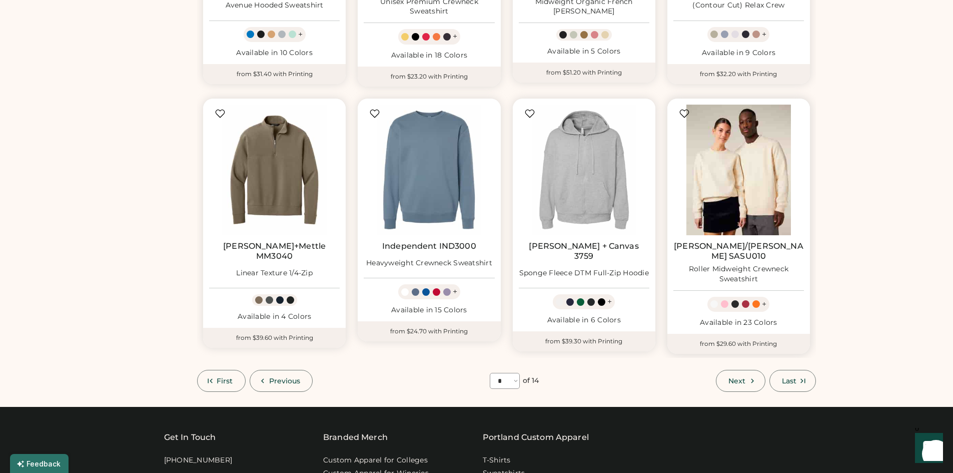
scroll to position [594, 0]
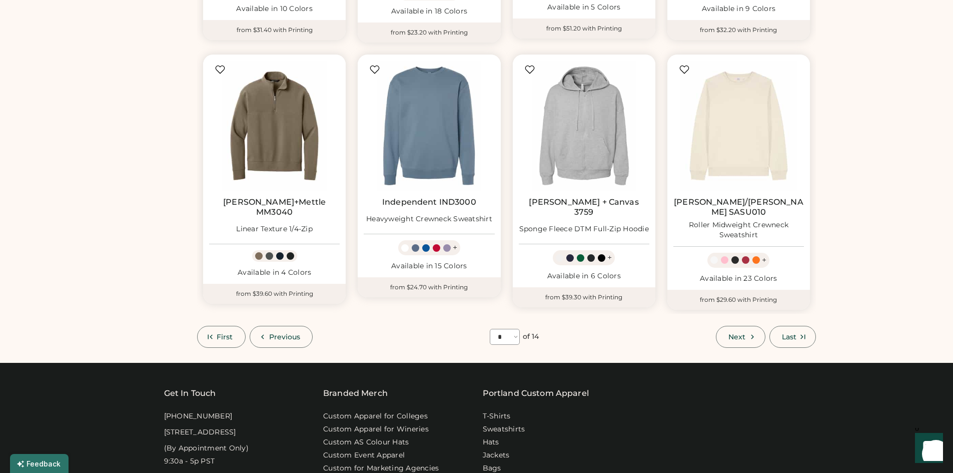
drag, startPoint x: 726, startPoint y: 309, endPoint x: 731, endPoint y: 315, distance: 7.1
click at [730, 326] on button "Next" at bounding box center [740, 337] width 49 height 22
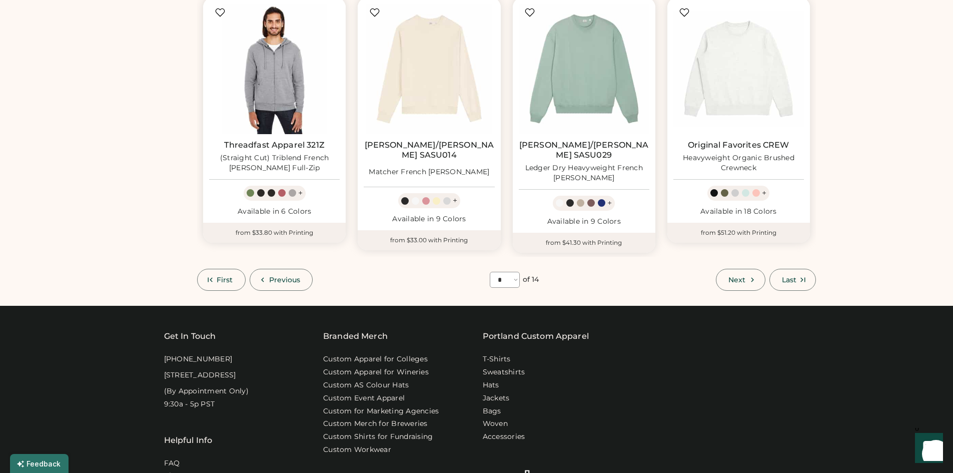
scroll to position [694, 0]
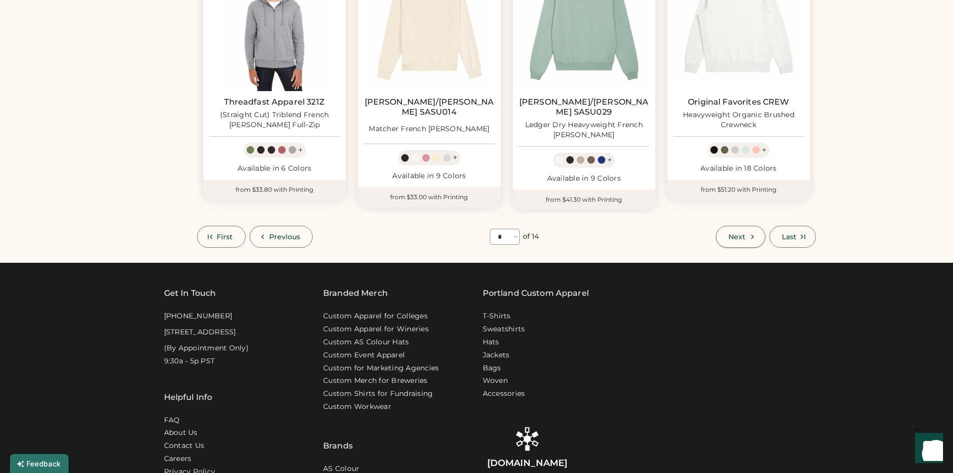
click at [750, 226] on button "Next" at bounding box center [740, 237] width 49 height 22
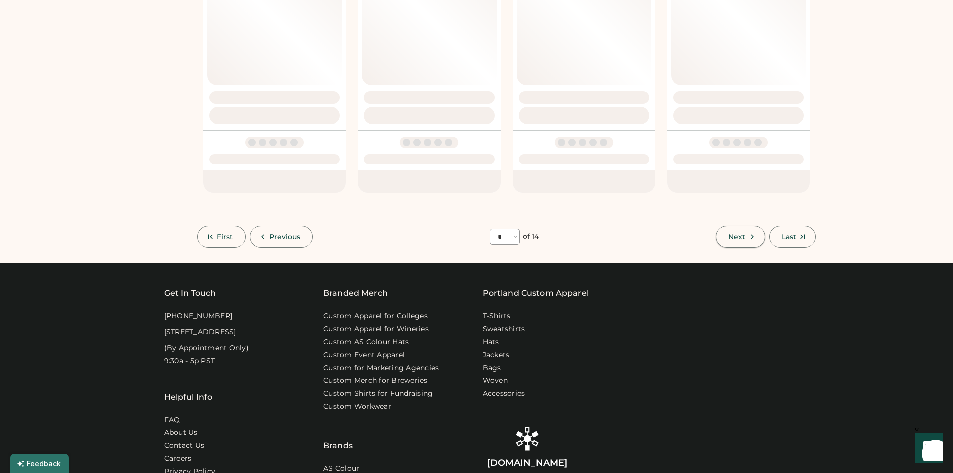
select select "*"
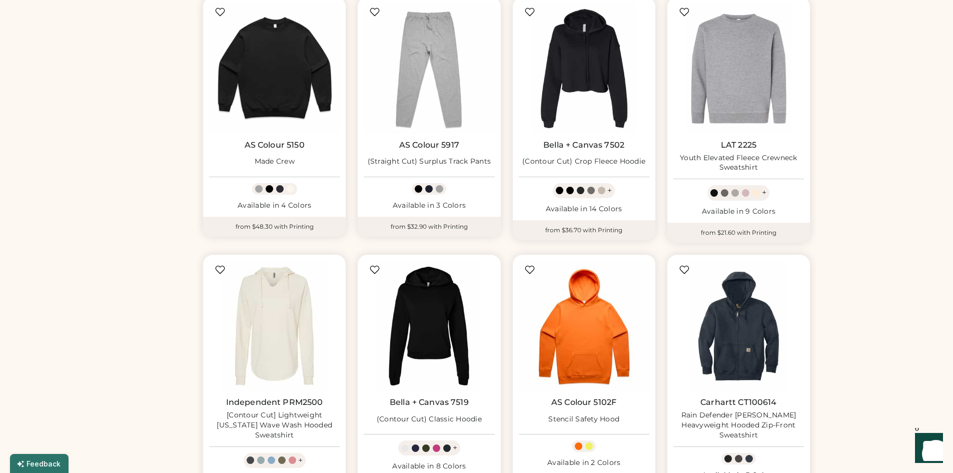
scroll to position [444, 0]
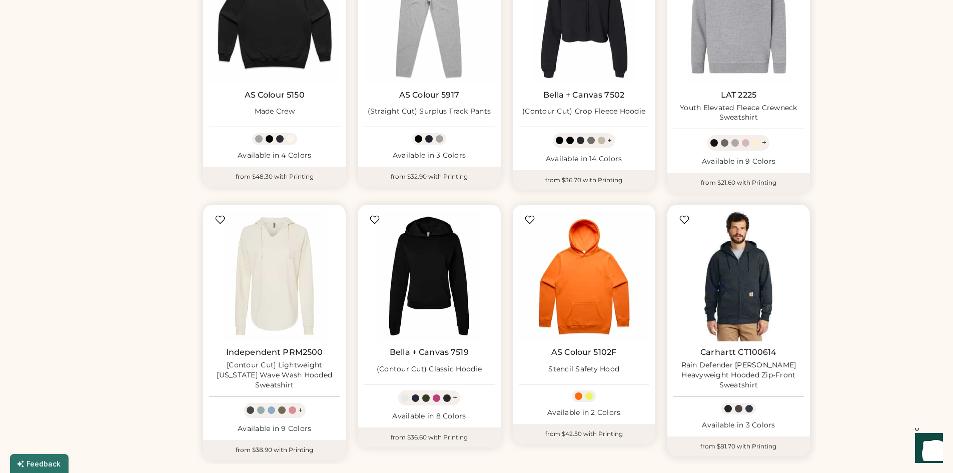
click at [728, 258] on img at bounding box center [738, 276] width 131 height 131
